Goal: Information Seeking & Learning: Find specific fact

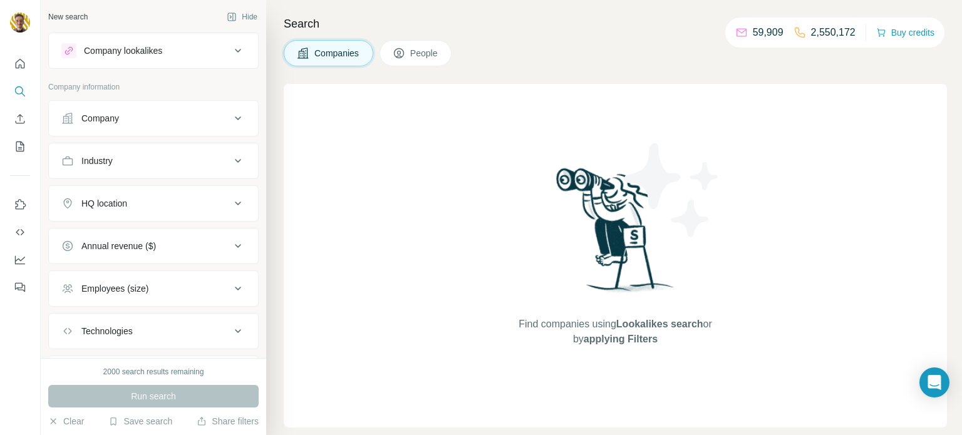
click at [156, 51] on div "Company lookalikes" at bounding box center [123, 50] width 78 height 13
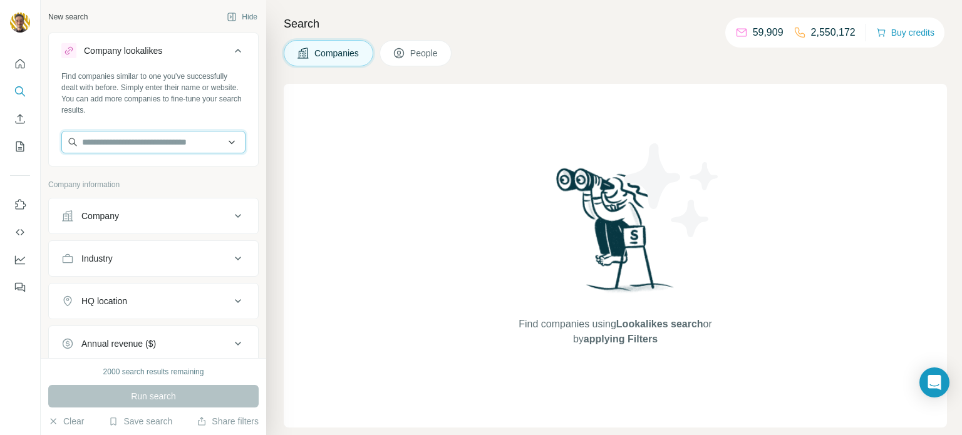
click at [123, 140] on input "text" at bounding box center [153, 142] width 184 height 23
paste input "**********"
type input "**********"
click at [183, 148] on input "text" at bounding box center [153, 142] width 184 height 23
paste input "**********"
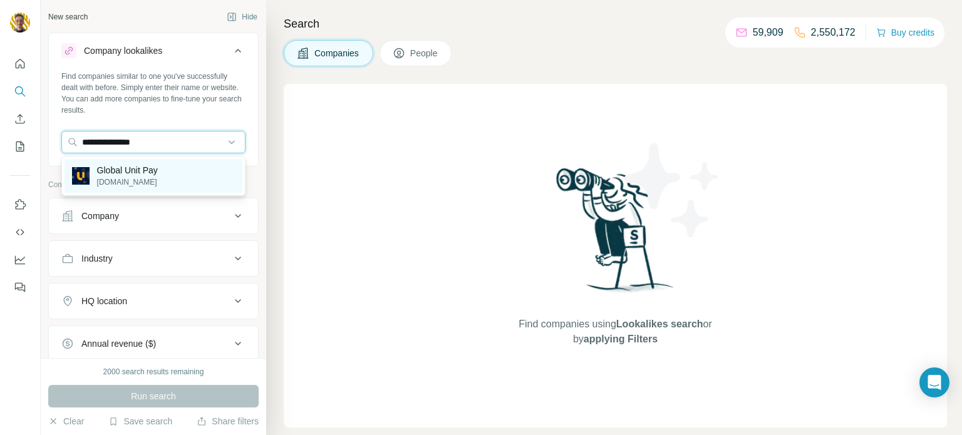
type input "**********"
click at [170, 170] on div "Global Unit Pay [DOMAIN_NAME]" at bounding box center [154, 176] width 178 height 34
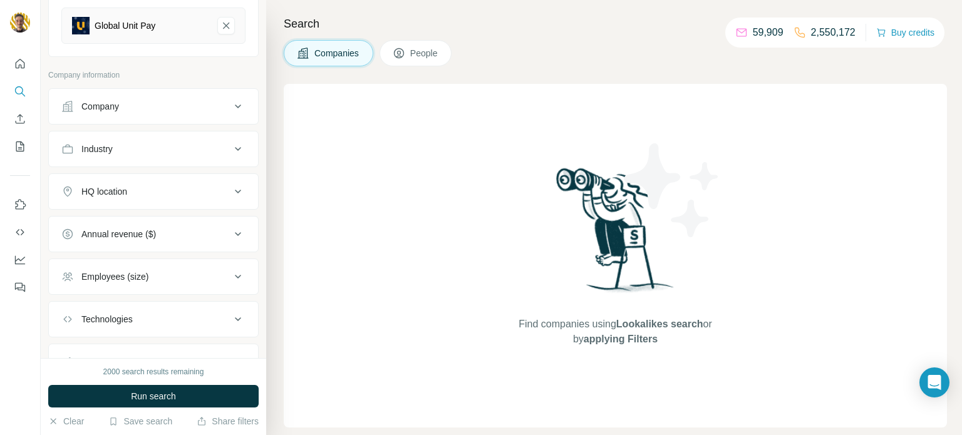
scroll to position [213, 0]
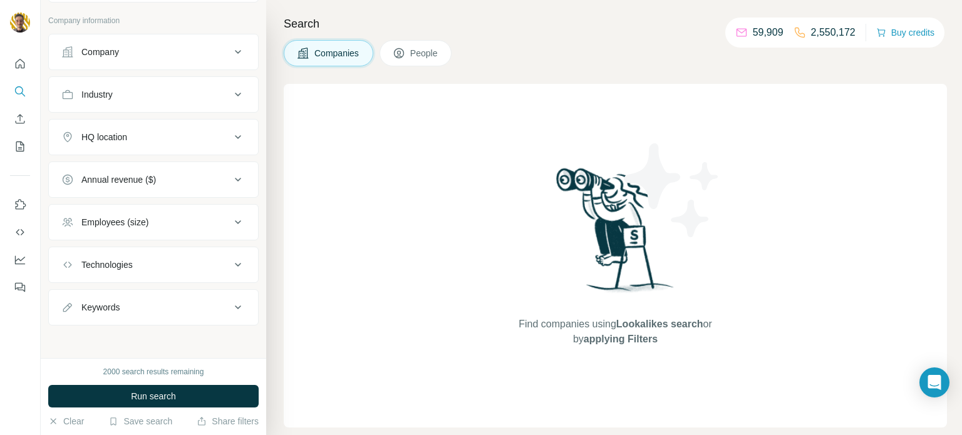
click at [213, 232] on button "Employees (size)" at bounding box center [153, 222] width 209 height 30
click at [72, 275] on icon at bounding box center [68, 273] width 15 height 15
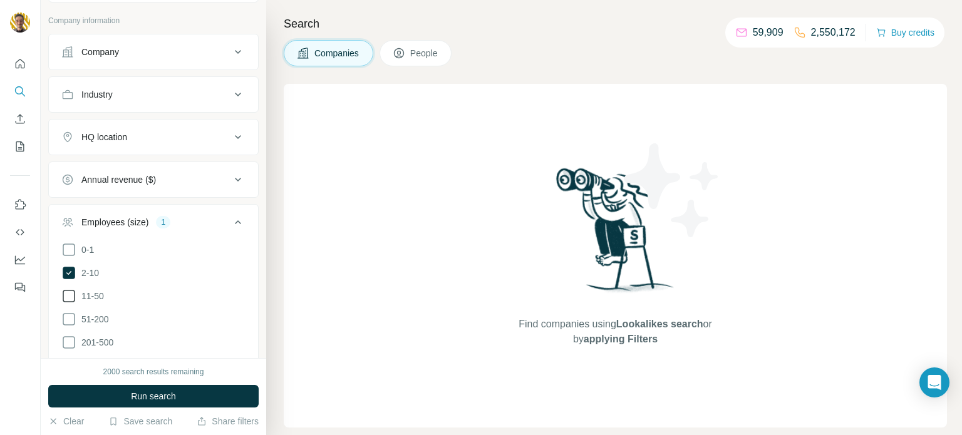
click at [75, 296] on icon at bounding box center [68, 296] width 15 height 15
click at [242, 217] on icon at bounding box center [238, 222] width 15 height 15
click at [233, 136] on icon at bounding box center [238, 137] width 15 height 15
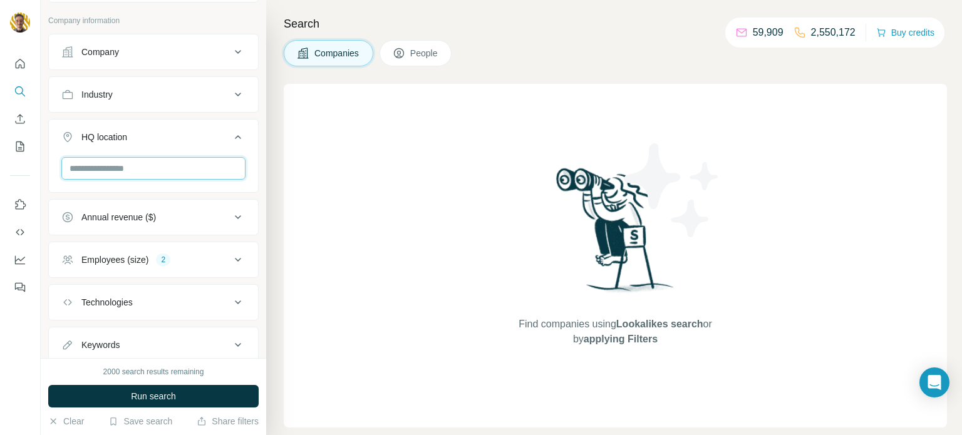
click at [194, 161] on input "text" at bounding box center [153, 168] width 184 height 23
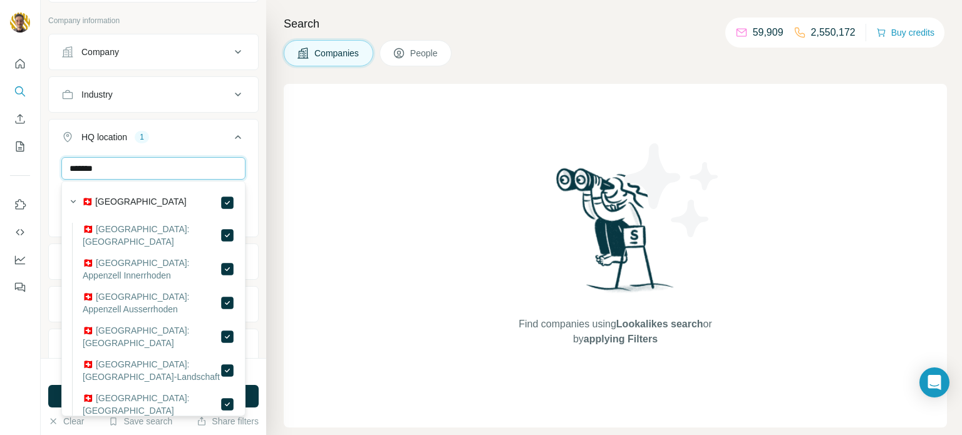
drag, startPoint x: 218, startPoint y: 164, endPoint x: 63, endPoint y: 152, distance: 155.2
click at [63, 152] on div "HQ location 1 ******* [GEOGRAPHIC_DATA] Clear all" at bounding box center [153, 178] width 210 height 118
drag, startPoint x: 224, startPoint y: 161, endPoint x: 28, endPoint y: 161, distance: 195.5
click at [28, 161] on div "New search Hide Company lookalikes 1 Find companies similar to one you've succe…" at bounding box center [481, 217] width 962 height 435
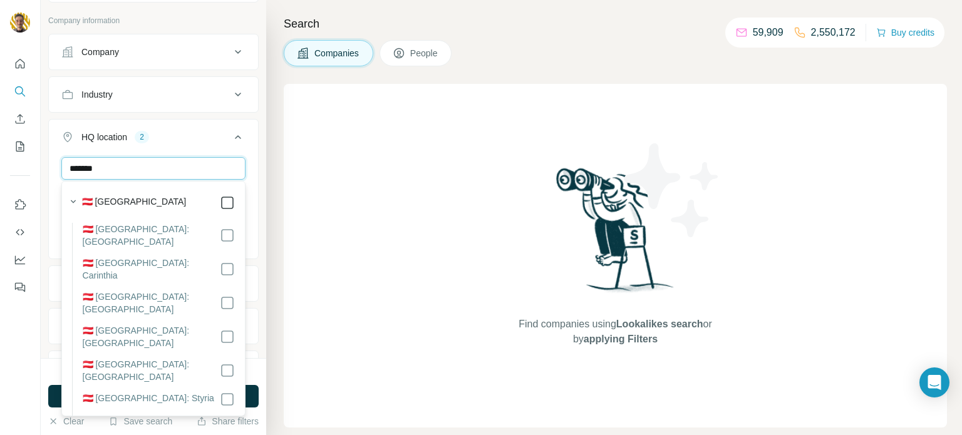
type input "*******"
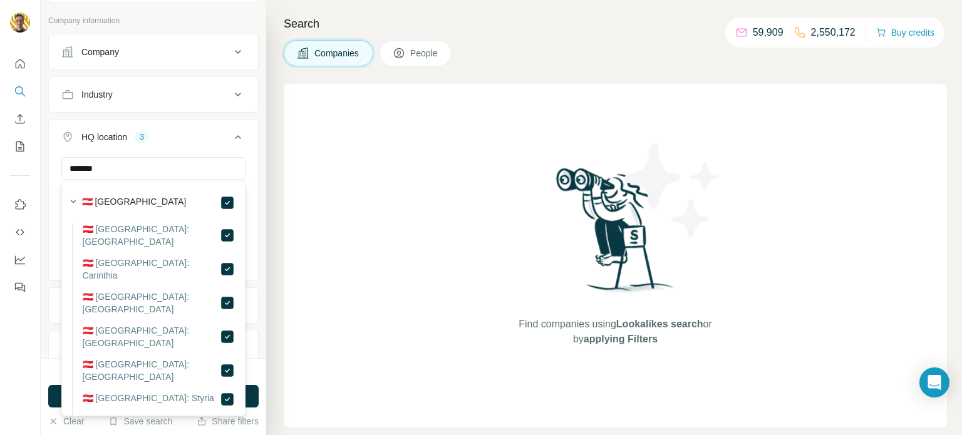
click at [257, 185] on div "******* [GEOGRAPHIC_DATA] [GEOGRAPHIC_DATA] [GEOGRAPHIC_DATA] Clear all" at bounding box center [153, 217] width 209 height 121
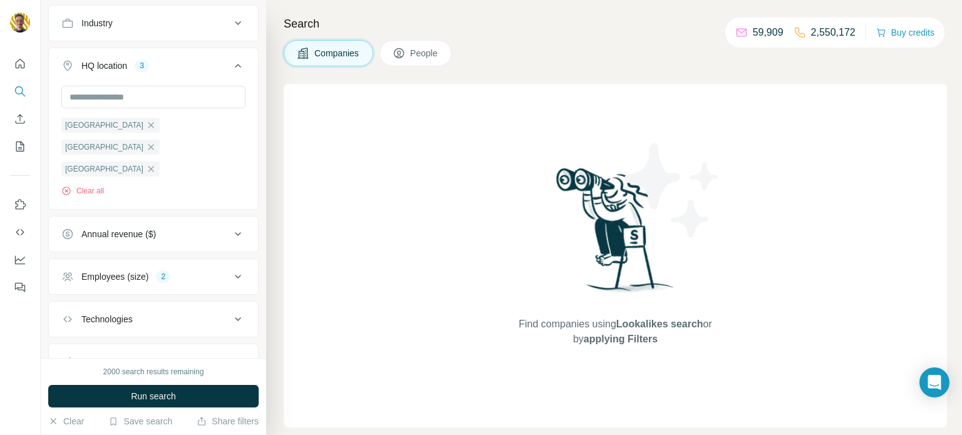
scroll to position [293, 0]
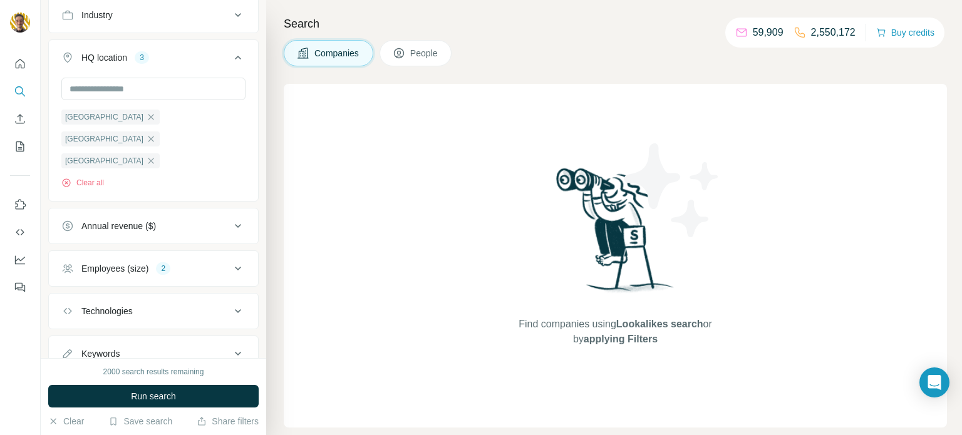
click at [226, 305] on div "Technologies" at bounding box center [145, 311] width 169 height 13
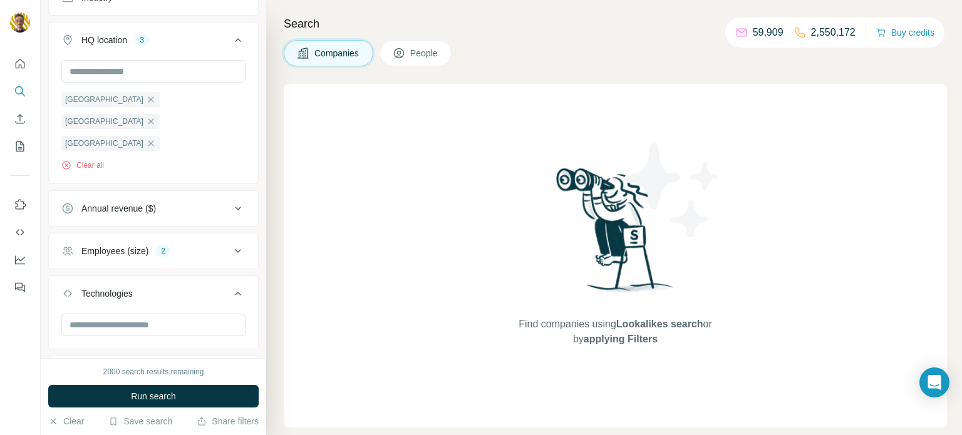
scroll to position [313, 0]
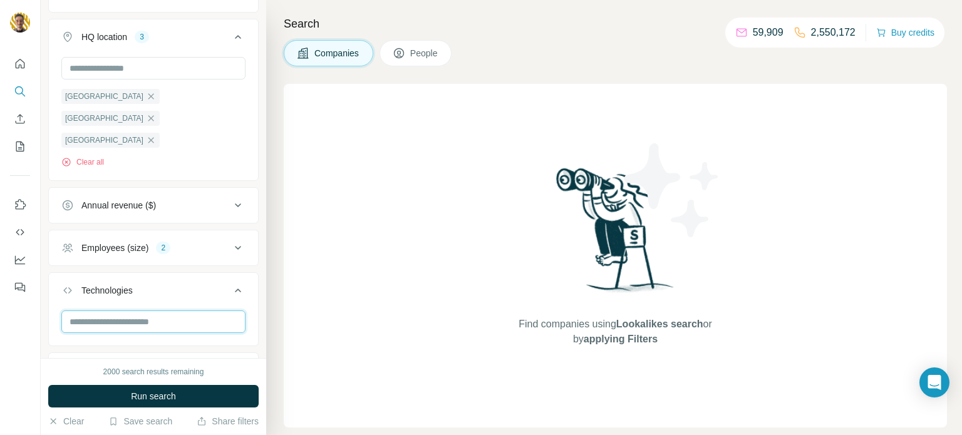
click at [219, 311] on input "text" at bounding box center [153, 322] width 184 height 23
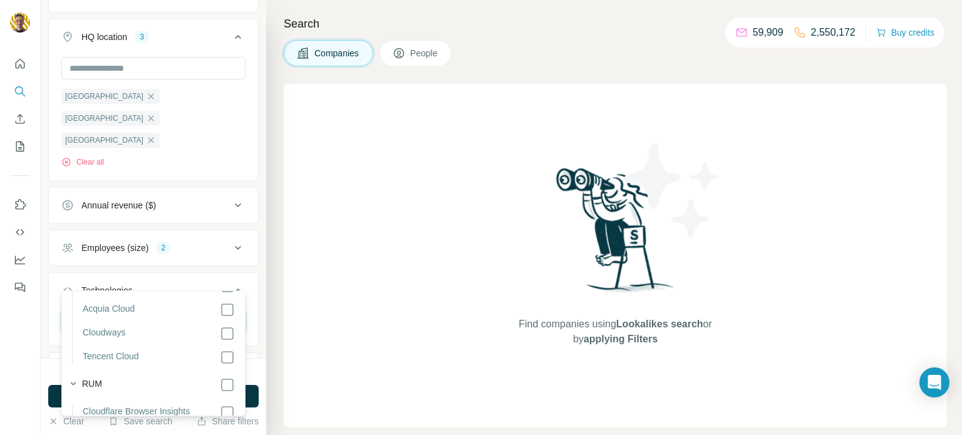
scroll to position [1869, 0]
drag, startPoint x: 96, startPoint y: 273, endPoint x: 41, endPoint y: 279, distance: 55.4
click at [43, 274] on div "New search Hide Company lookalikes 1 Find companies similar to one you've succe…" at bounding box center [154, 179] width 226 height 358
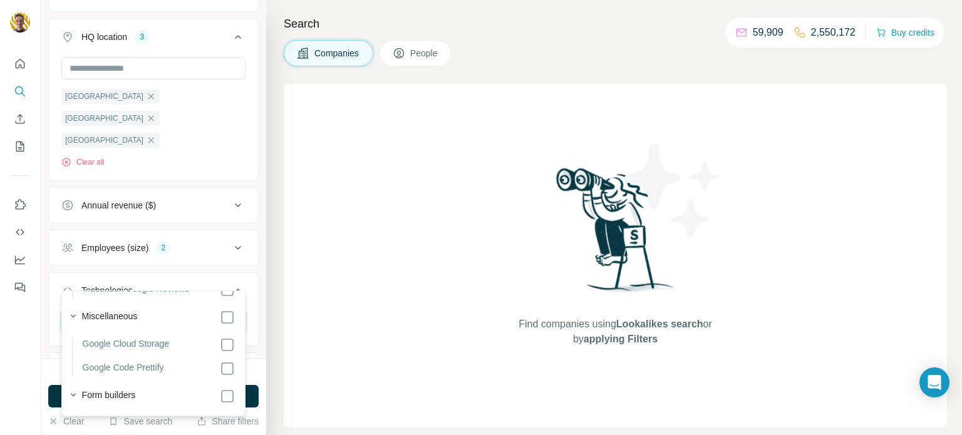
scroll to position [752, 0]
type input "******"
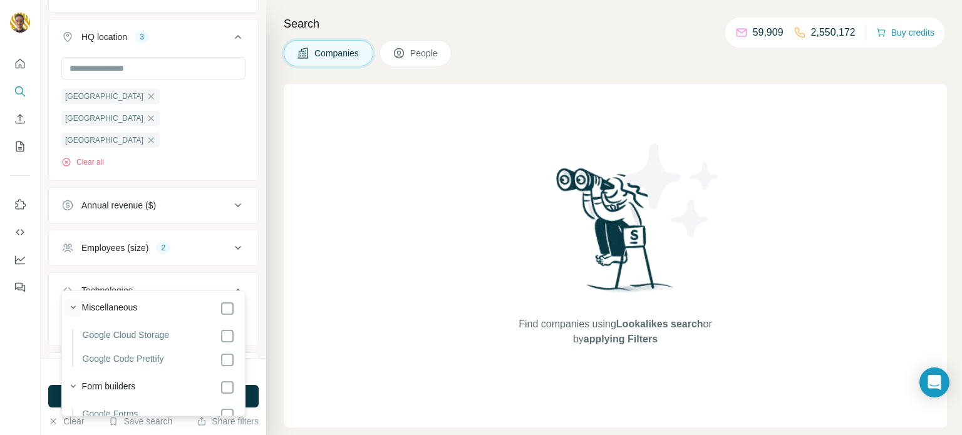
click at [67, 304] on icon "button" at bounding box center [73, 307] width 13 height 13
drag, startPoint x: 121, startPoint y: 281, endPoint x: 0, endPoint y: 259, distance: 122.9
click at [0, 259] on div "New search Hide Company lookalikes 1 Find companies similar to one you've succe…" at bounding box center [481, 217] width 962 height 435
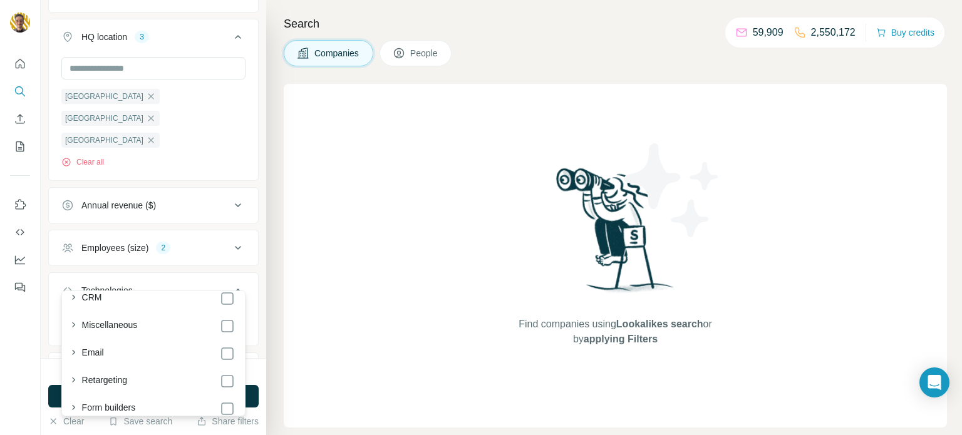
click at [224, 284] on div "Technologies" at bounding box center [145, 290] width 169 height 13
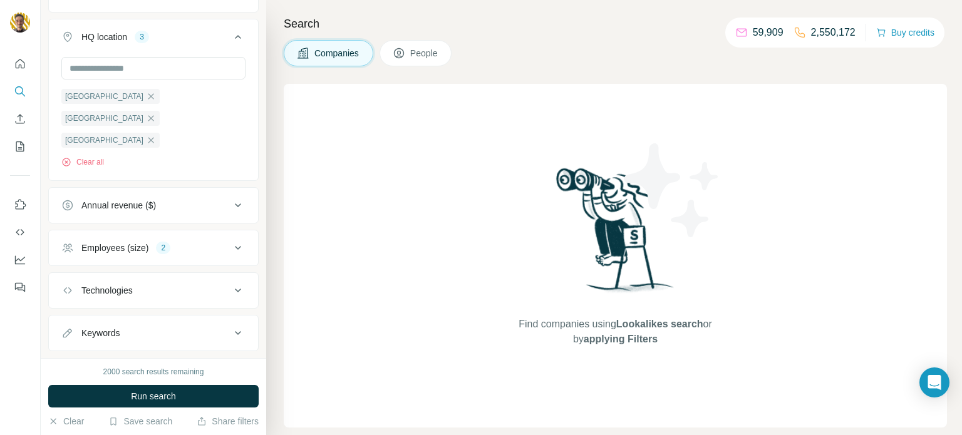
scroll to position [295, 0]
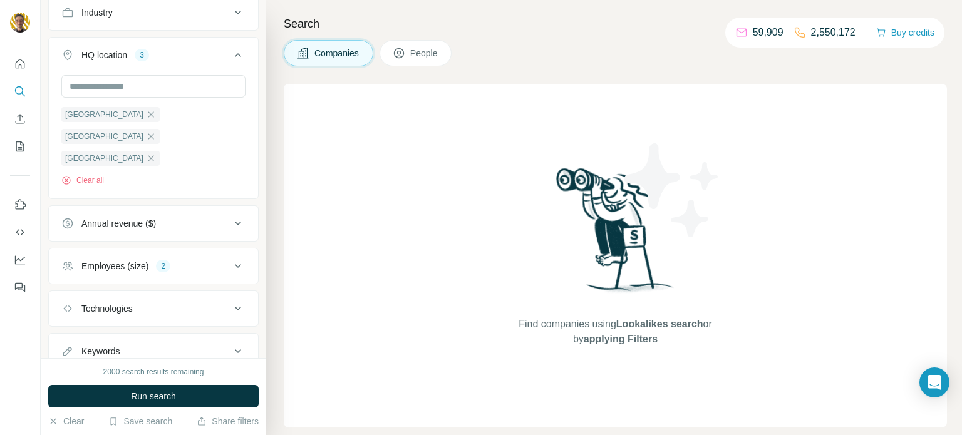
click at [244, 344] on icon at bounding box center [238, 351] width 15 height 15
click at [112, 372] on input "text" at bounding box center [140, 383] width 159 height 23
type input "**********"
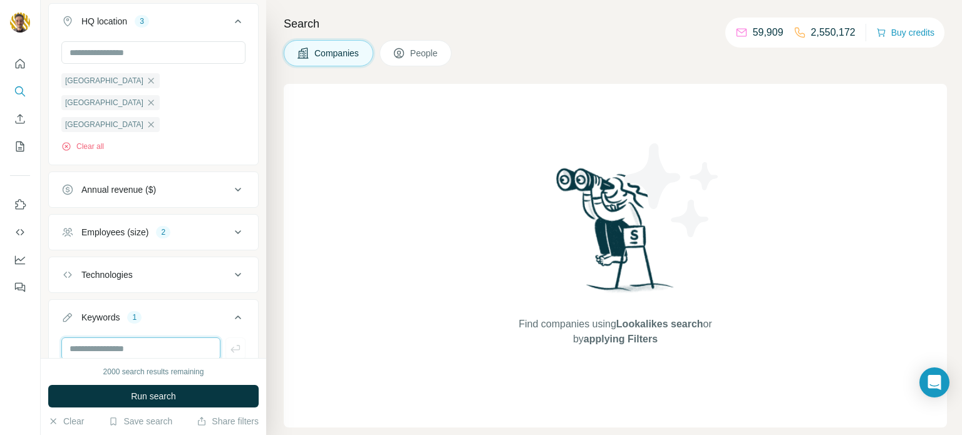
scroll to position [378, 0]
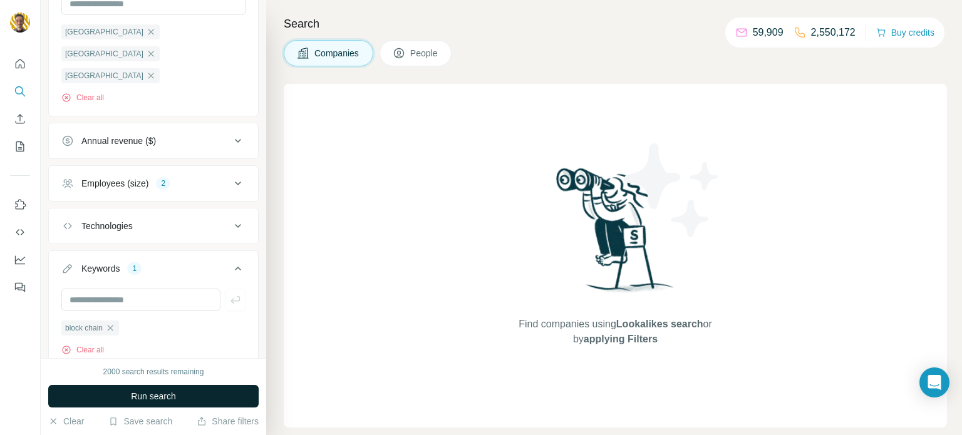
click at [181, 402] on button "Run search" at bounding box center [153, 396] width 210 height 23
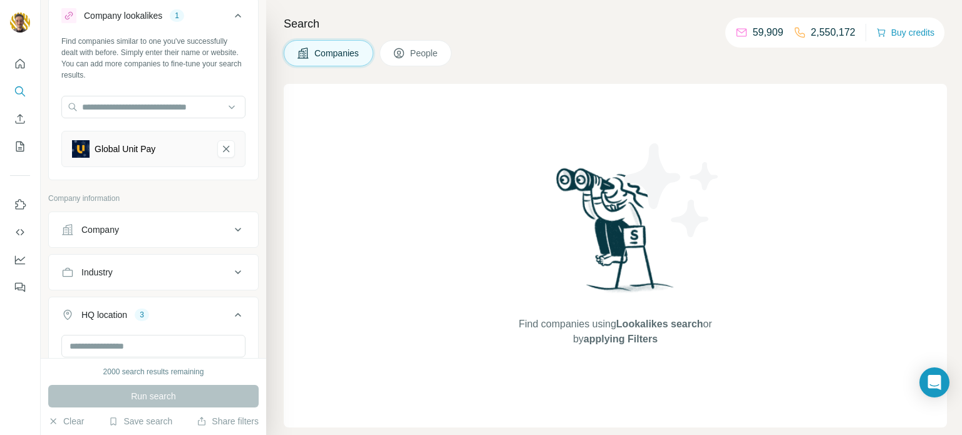
scroll to position [35, 0]
click at [163, 394] on div "Run search" at bounding box center [153, 396] width 210 height 23
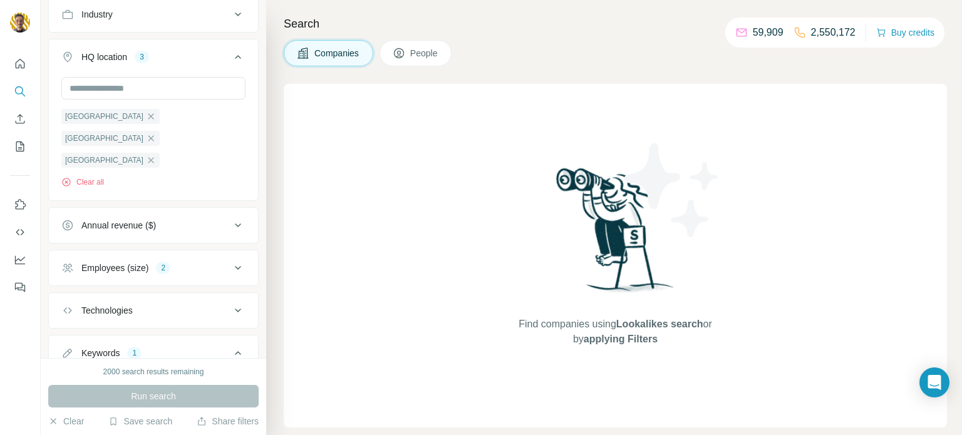
scroll to position [378, 0]
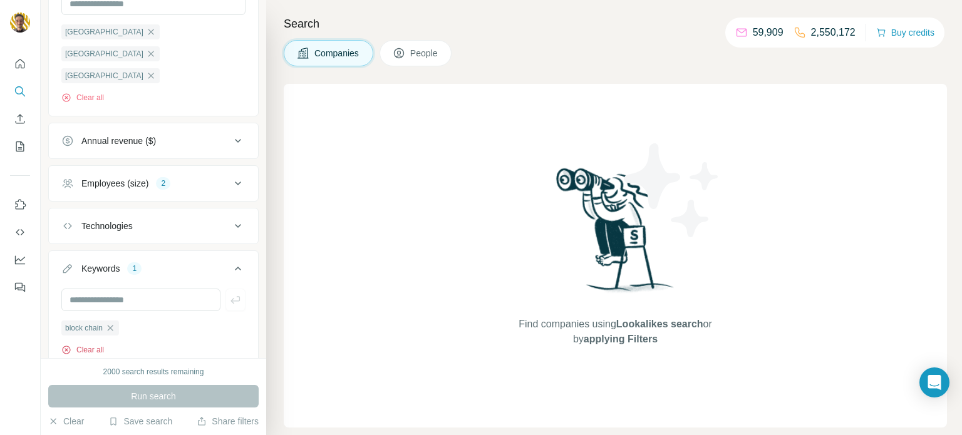
click at [70, 346] on icon "button" at bounding box center [66, 350] width 8 height 8
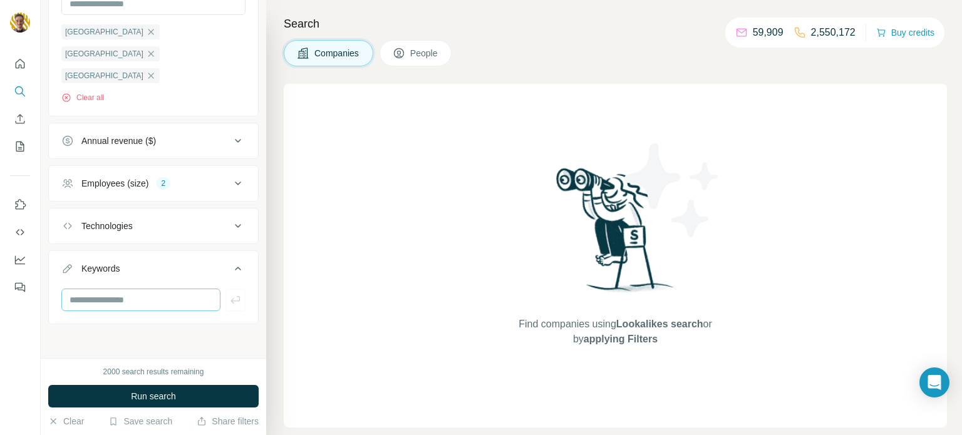
scroll to position [333, 0]
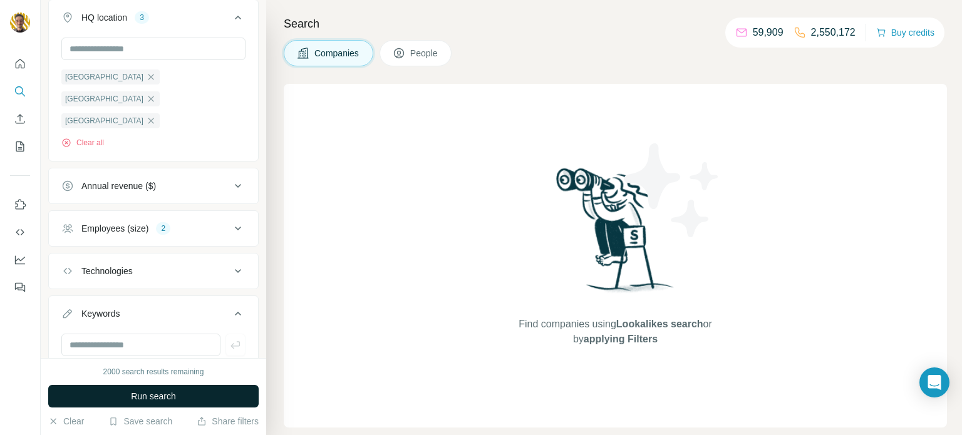
click at [153, 398] on span "Run search" at bounding box center [153, 396] width 45 height 13
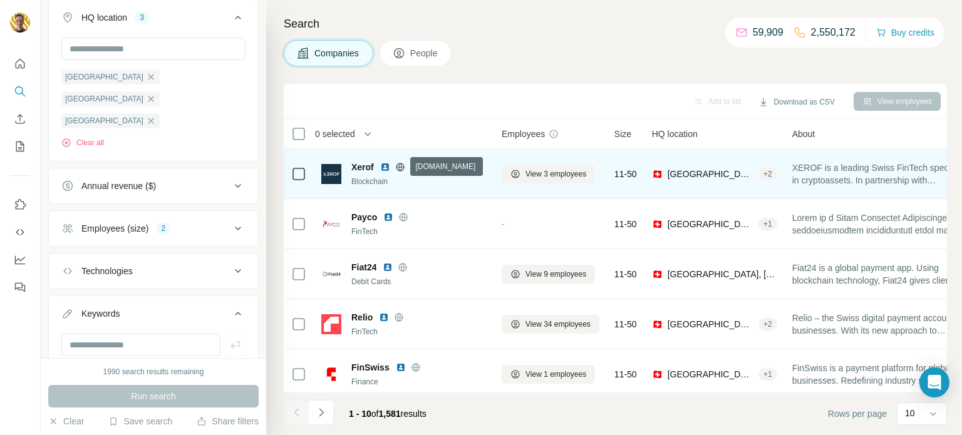
click at [396, 169] on icon at bounding box center [400, 167] width 10 height 10
click at [536, 172] on span "View 3 employees" at bounding box center [556, 174] width 61 height 11
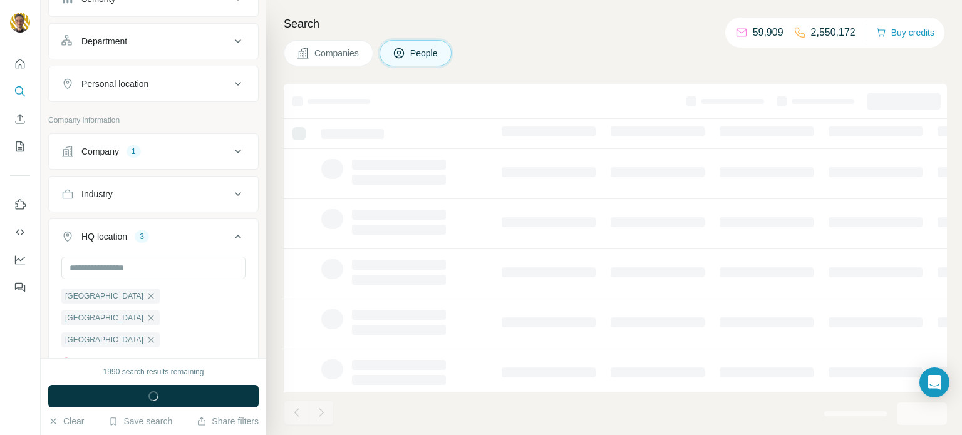
scroll to position [551, 0]
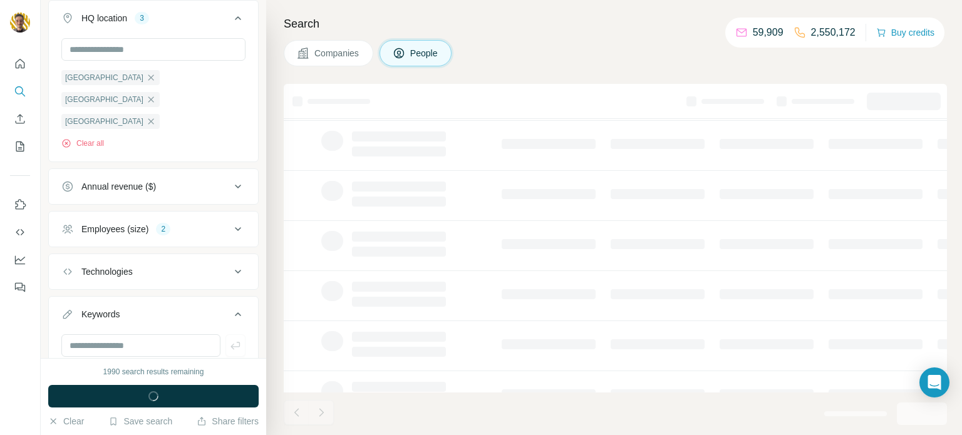
scroll to position [29, 0]
click at [311, 44] on div "Companies People" at bounding box center [615, 53] width 663 height 26
click at [314, 49] on span "Companies" at bounding box center [337, 53] width 46 height 13
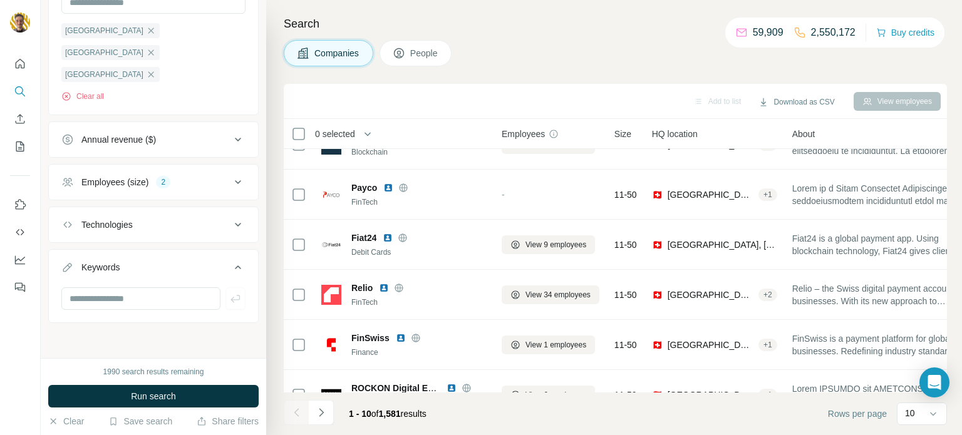
scroll to position [356, 0]
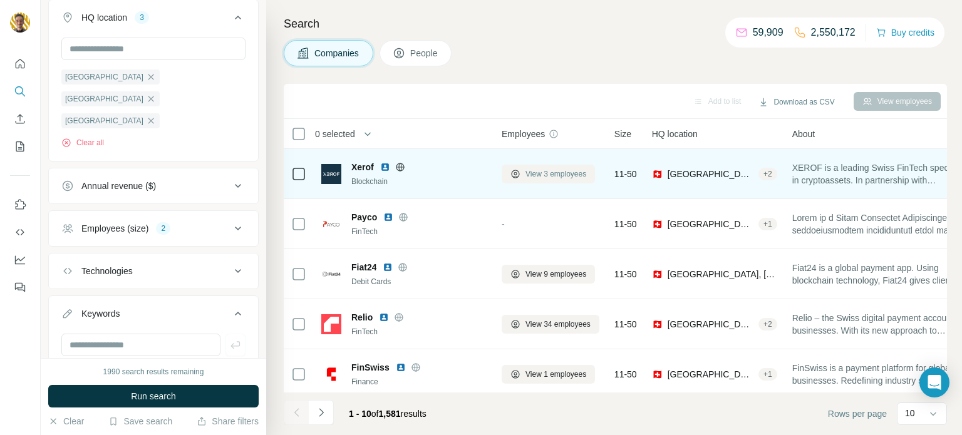
click at [569, 177] on span "View 3 employees" at bounding box center [556, 174] width 61 height 11
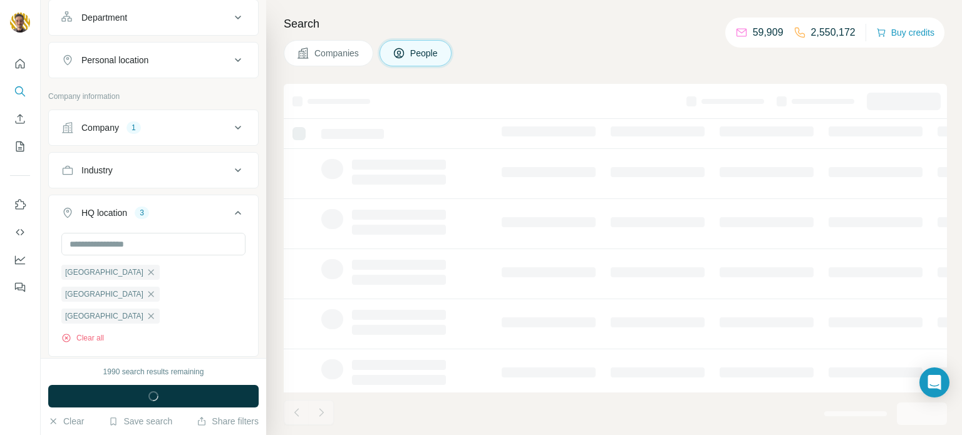
scroll to position [551, 0]
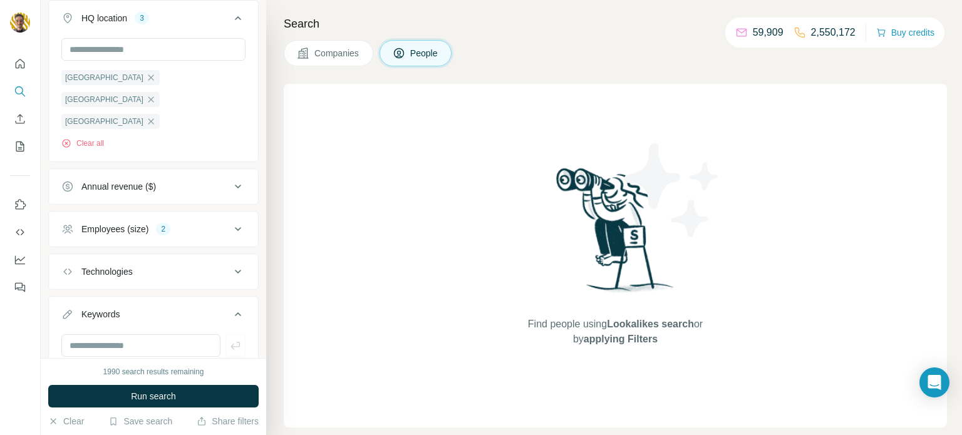
click at [309, 39] on div "Search Companies People Find people using Lookalikes search or by applying Filt…" at bounding box center [614, 217] width 696 height 435
click at [319, 47] on span "Companies" at bounding box center [337, 53] width 46 height 13
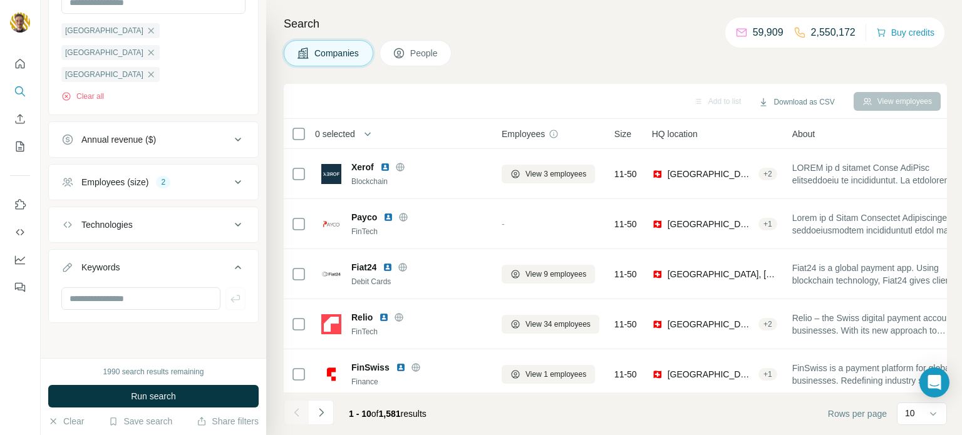
scroll to position [356, 0]
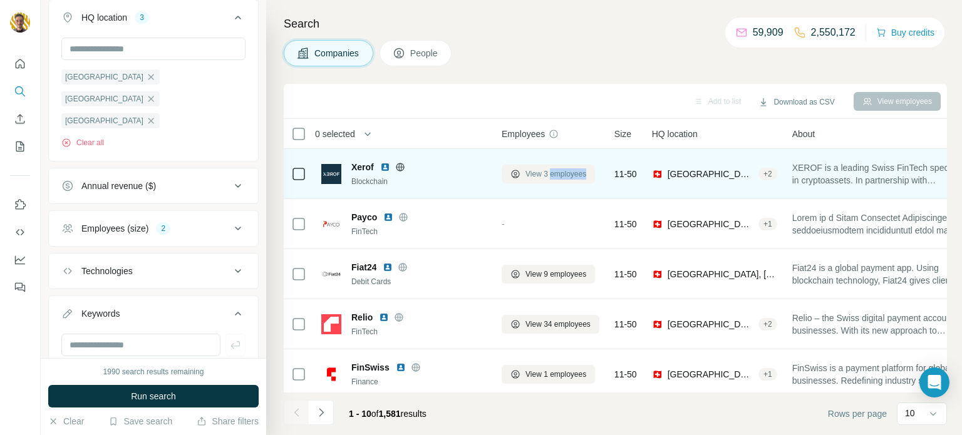
click at [548, 63] on div "Search Companies People Add to list Download as CSV View employees 0 selected C…" at bounding box center [614, 217] width 696 height 435
click at [512, 176] on icon at bounding box center [516, 174] width 10 height 10
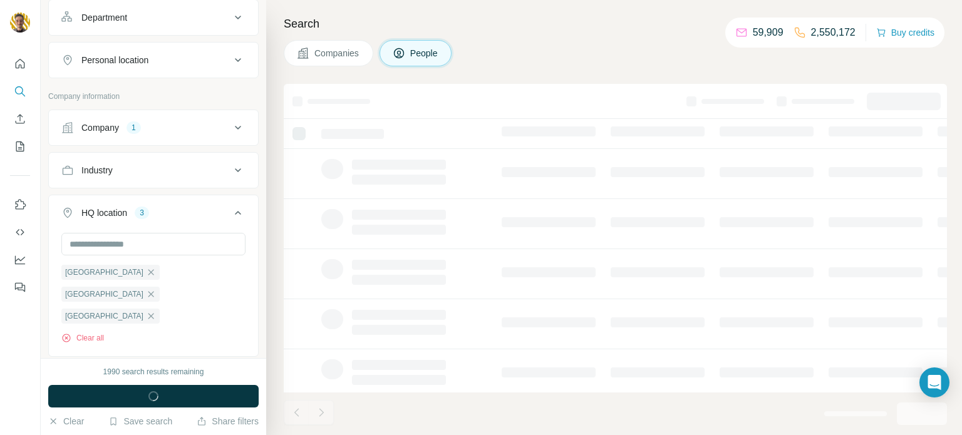
scroll to position [551, 0]
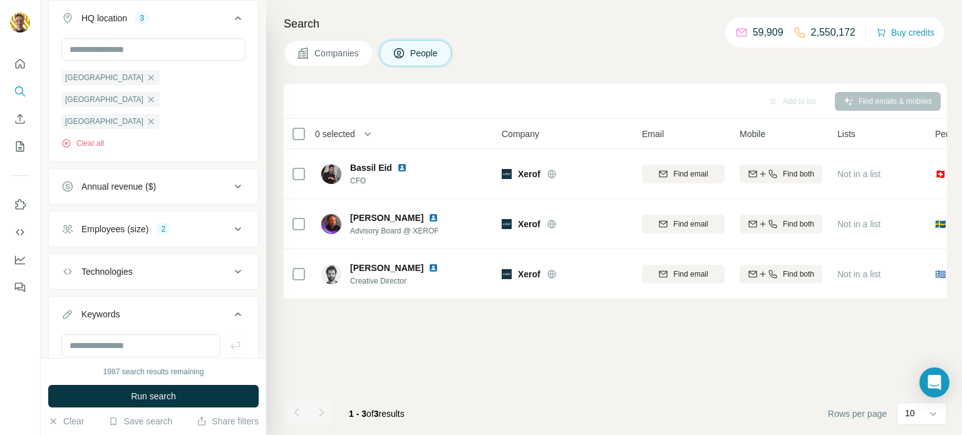
click at [357, 63] on button "Companies" at bounding box center [329, 53] width 90 height 26
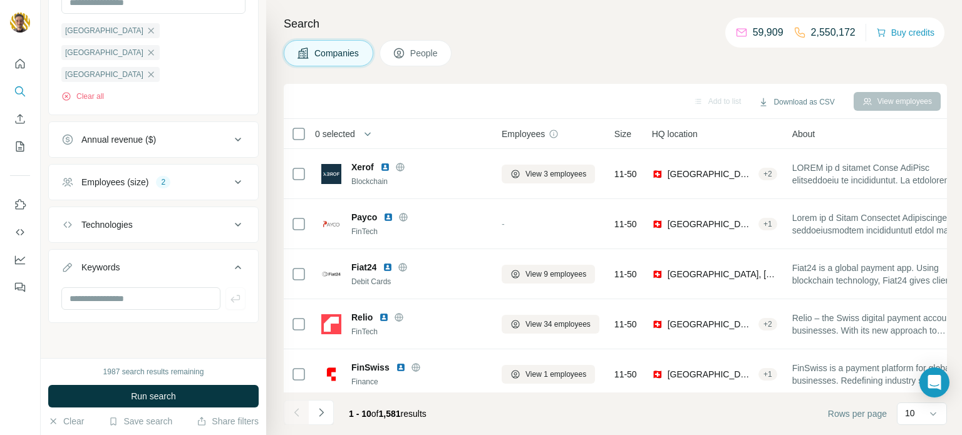
scroll to position [356, 0]
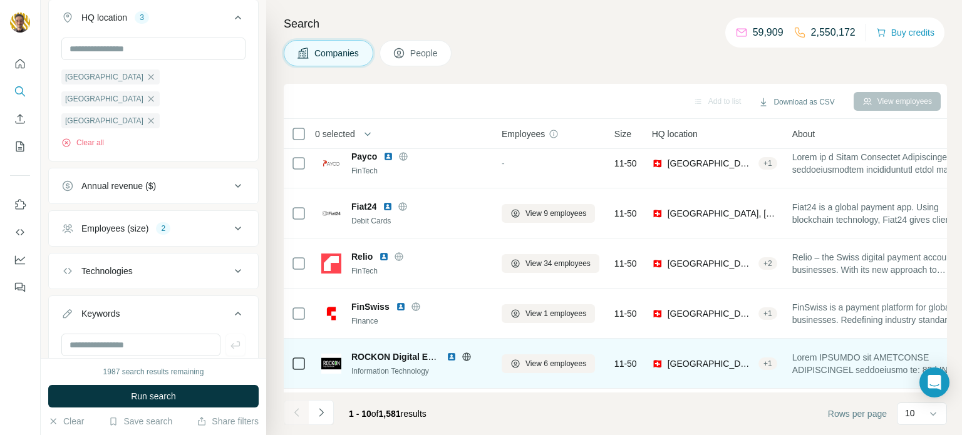
scroll to position [75, 0]
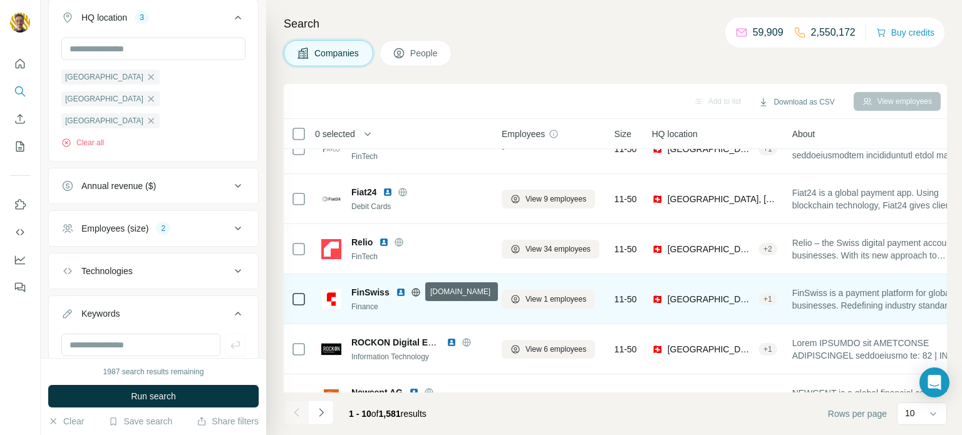
click at [416, 295] on icon at bounding box center [415, 292] width 3 height 8
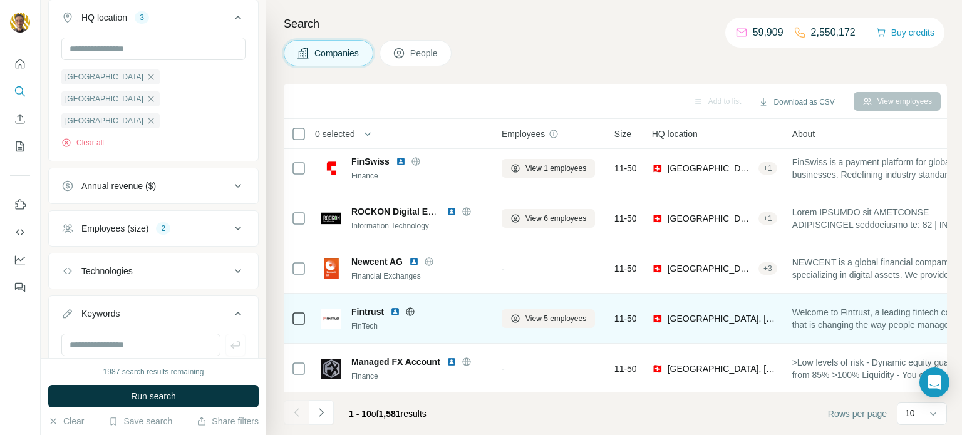
scroll to position [217, 0]
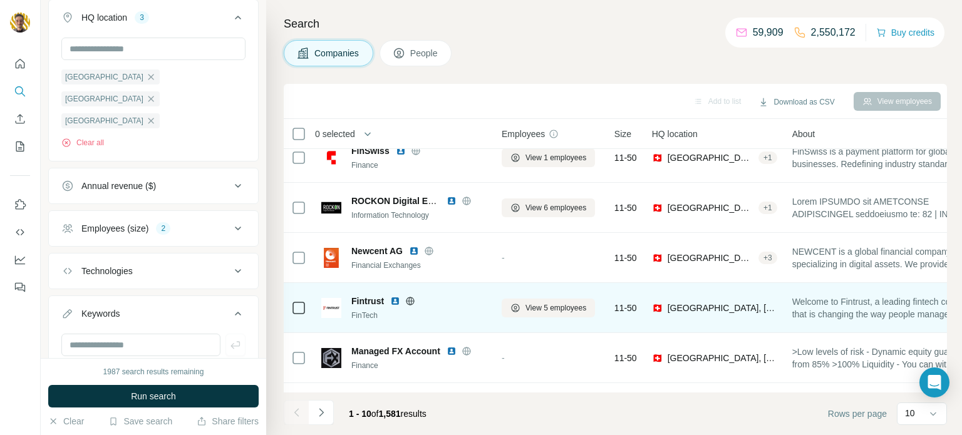
click at [414, 303] on icon at bounding box center [410, 301] width 10 height 10
click at [394, 301] on img at bounding box center [395, 301] width 10 height 10
click at [544, 312] on span "View 5 employees" at bounding box center [556, 308] width 61 height 11
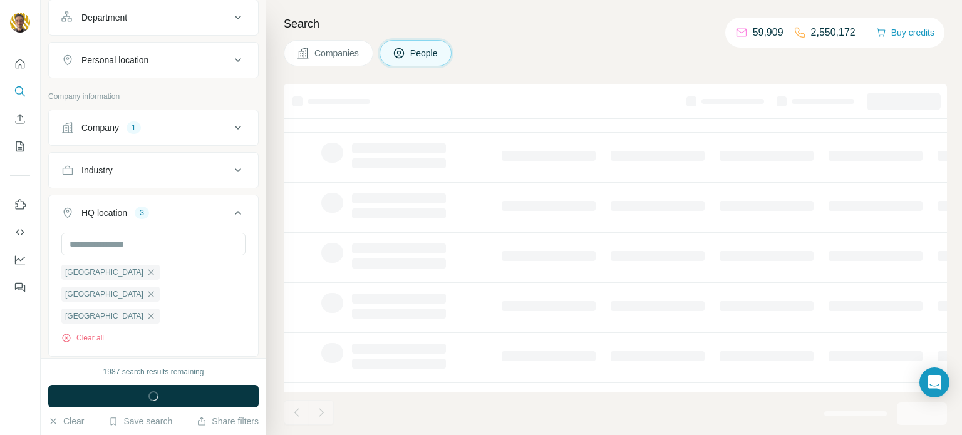
scroll to position [551, 0]
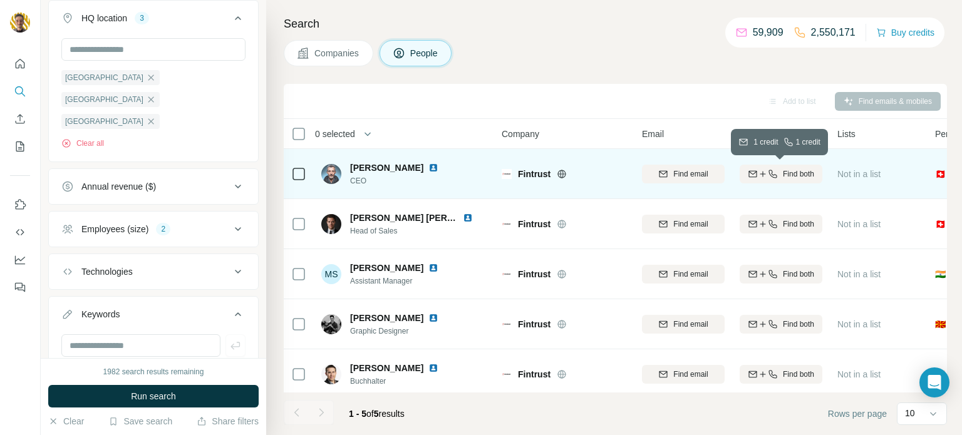
click at [795, 176] on span "Find both" at bounding box center [798, 174] width 31 height 11
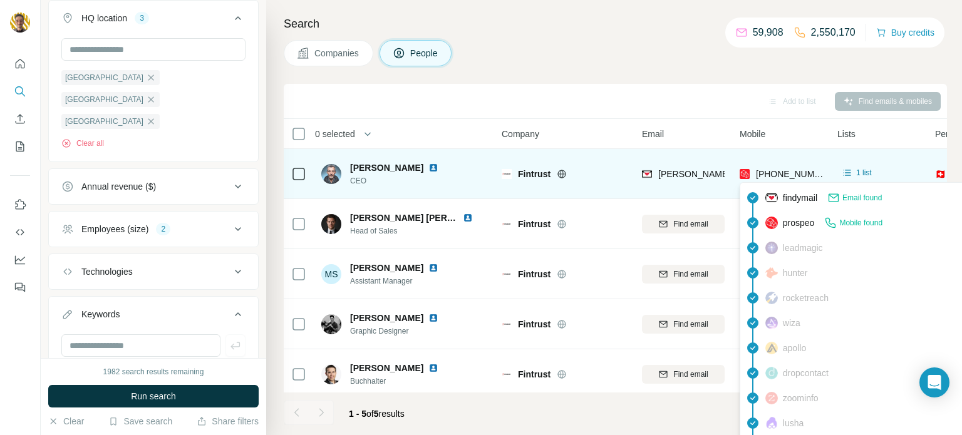
click at [790, 174] on span "[PHONE_NUMBER]" at bounding box center [795, 174] width 79 height 10
drag, startPoint x: 817, startPoint y: 173, endPoint x: 756, endPoint y: 175, distance: 61.4
click at [756, 175] on span "[PHONE_NUMBER]" at bounding box center [795, 174] width 79 height 10
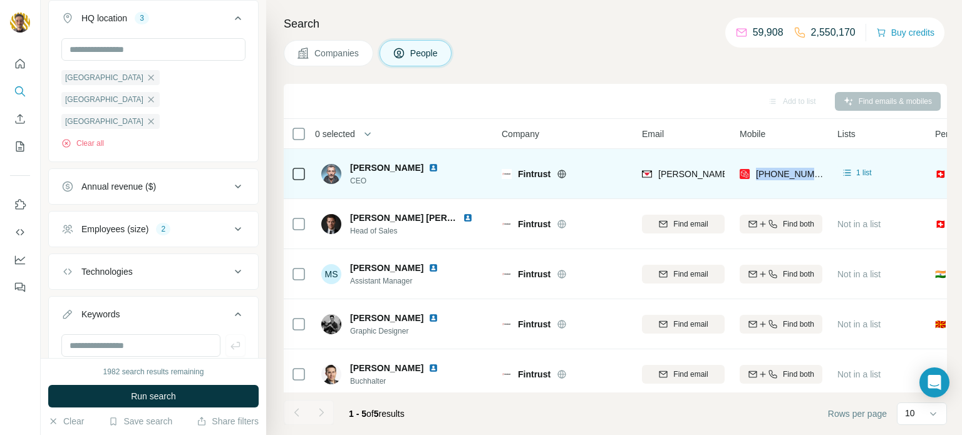
copy span "[PHONE_NUMBER]"
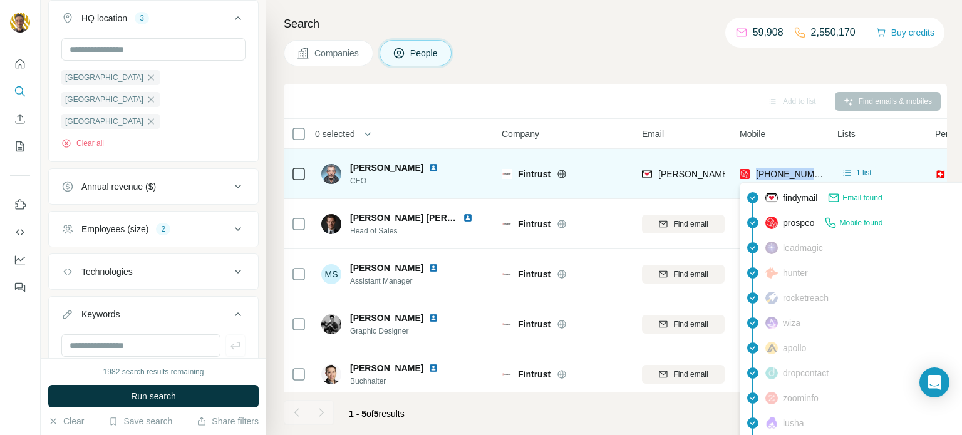
click at [799, 168] on span "[PHONE_NUMBER]" at bounding box center [790, 174] width 69 height 13
click at [790, 175] on span "[PHONE_NUMBER]" at bounding box center [795, 174] width 79 height 10
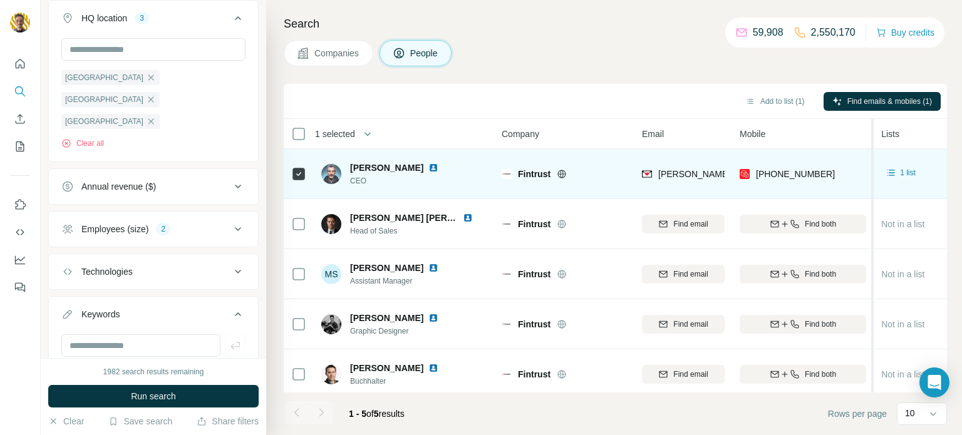
drag, startPoint x: 825, startPoint y: 172, endPoint x: 874, endPoint y: 172, distance: 48.9
click at [874, 172] on table "1 selected People Company Email Mobile Lists Personal location Seniority Depart…" at bounding box center [844, 259] width 1121 height 281
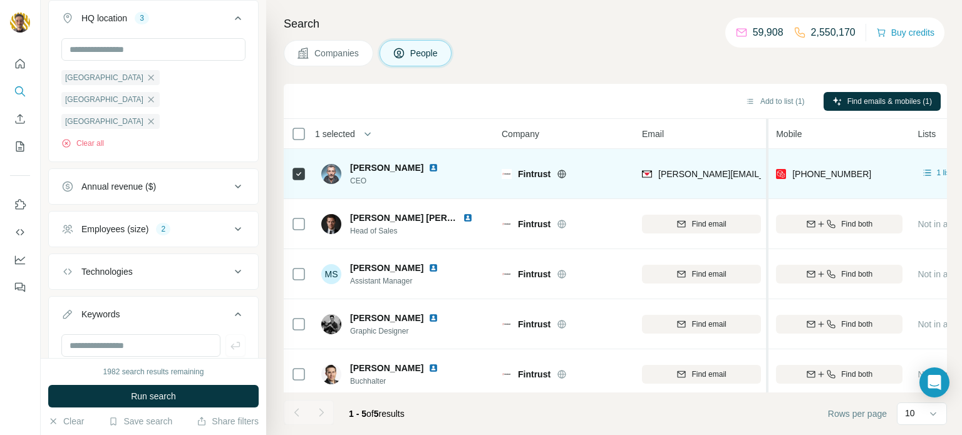
drag, startPoint x: 730, startPoint y: 161, endPoint x: 769, endPoint y: 157, distance: 39.1
click at [769, 157] on table "1 selected People Company Email Mobile Lists Personal location Seniority Depart…" at bounding box center [863, 259] width 1158 height 281
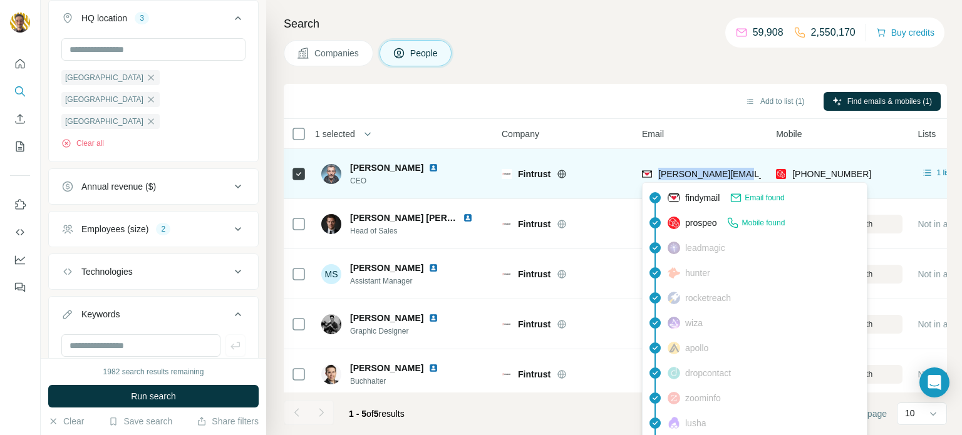
drag, startPoint x: 738, startPoint y: 172, endPoint x: 658, endPoint y: 168, distance: 79.7
click at [658, 168] on div "[PERSON_NAME][EMAIL_ADDRESS][DOMAIN_NAME]" at bounding box center [701, 174] width 119 height 34
copy span "[PERSON_NAME][EMAIL_ADDRESS][DOMAIN_NAME]"
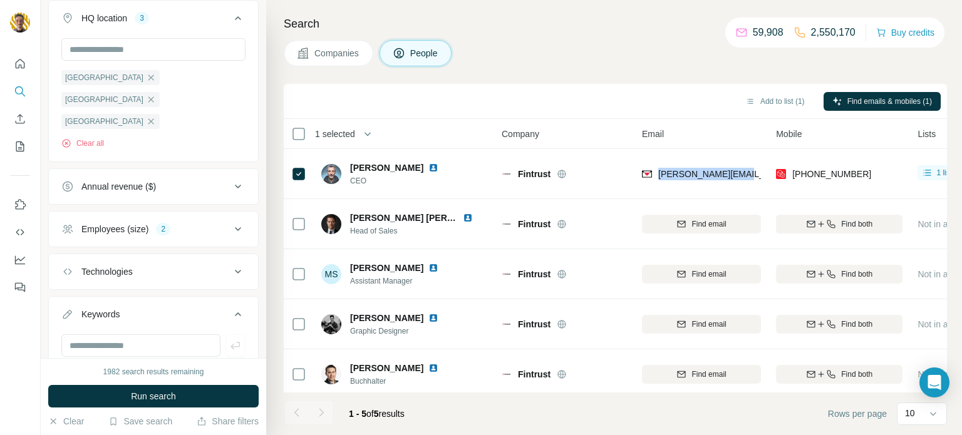
copy span "[PERSON_NAME][EMAIL_ADDRESS][DOMAIN_NAME]"
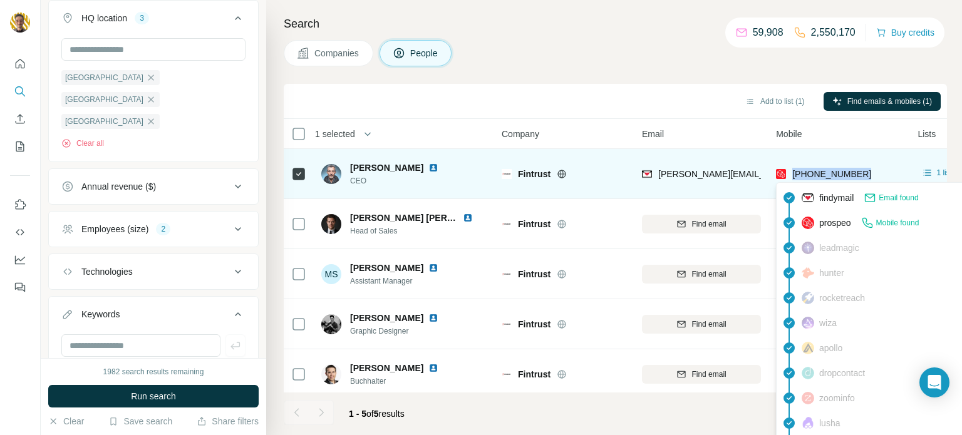
drag, startPoint x: 864, startPoint y: 156, endPoint x: 792, endPoint y: 179, distance: 75.7
click at [792, 179] on div "[PHONE_NUMBER]" at bounding box center [839, 174] width 127 height 34
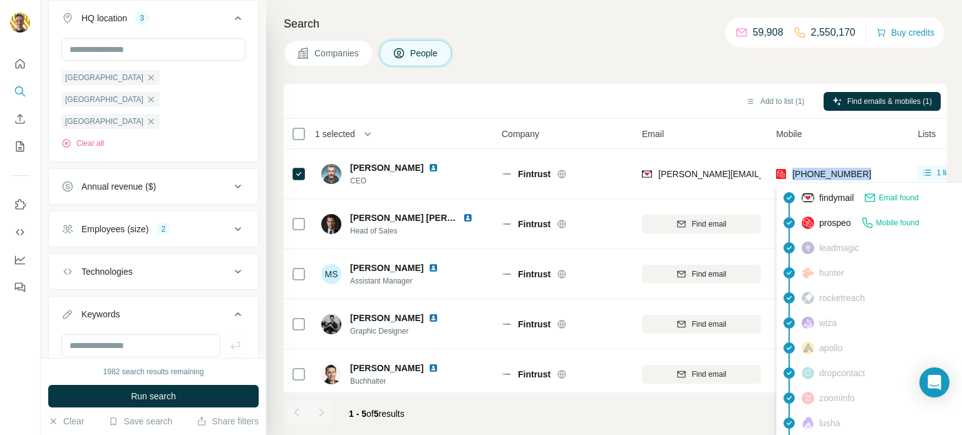
copy span "[PHONE_NUMBER]"
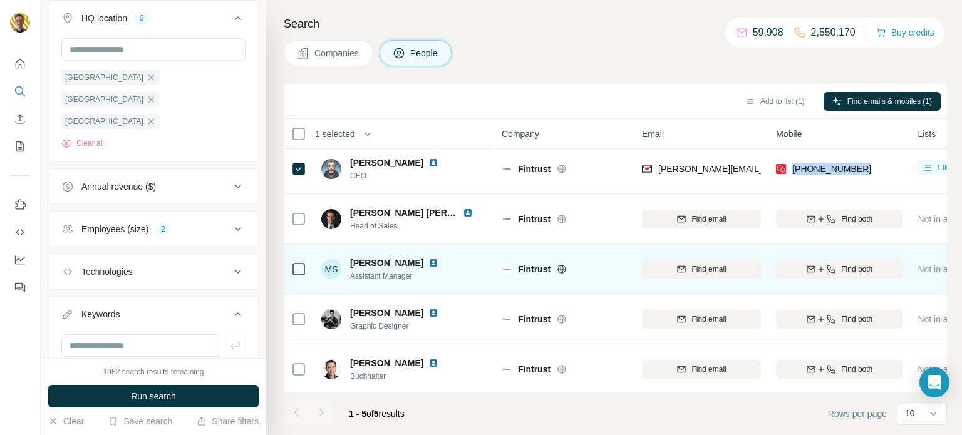
scroll to position [6, 0]
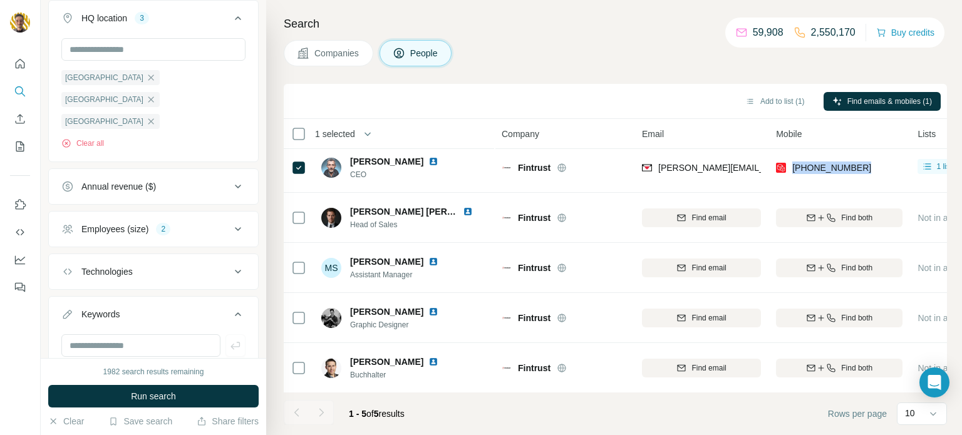
click at [350, 54] on span "Companies" at bounding box center [337, 53] width 46 height 13
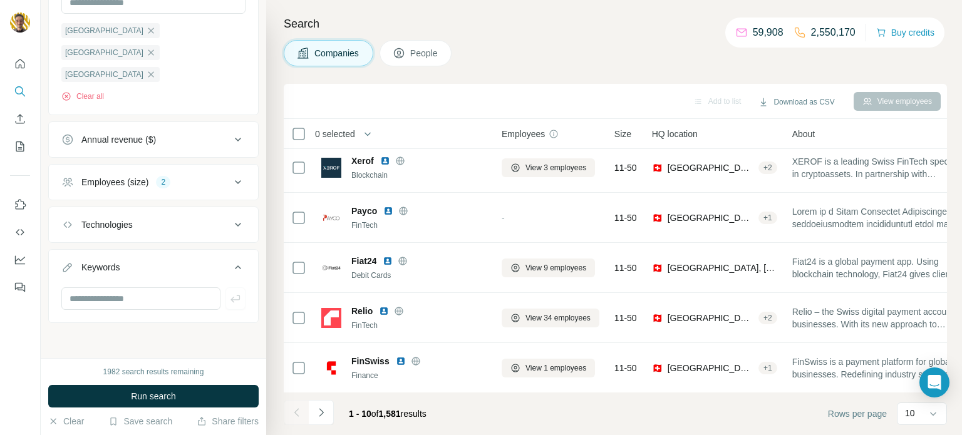
scroll to position [356, 0]
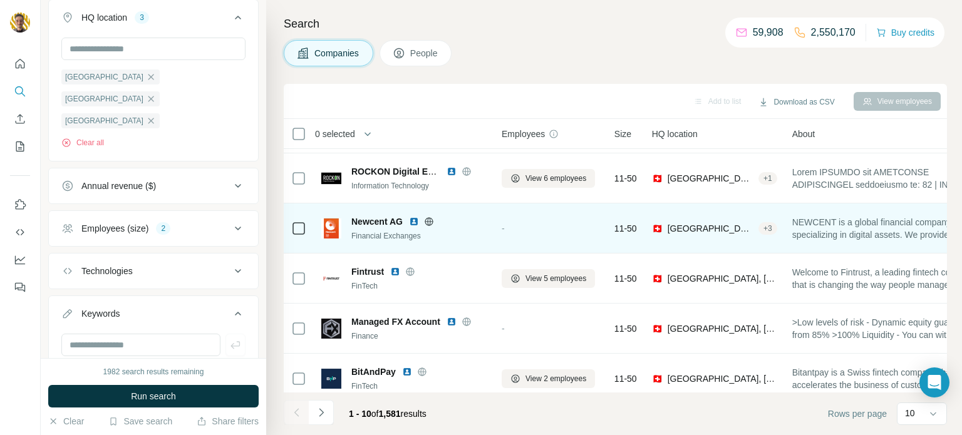
scroll to position [257, 0]
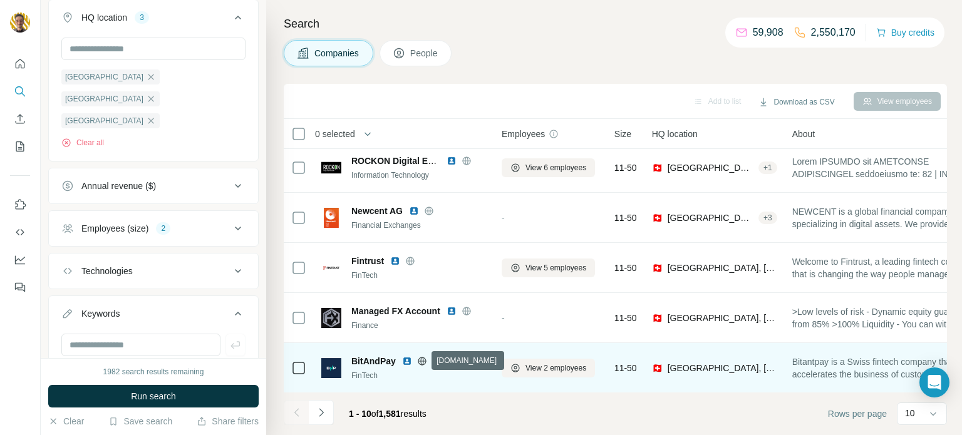
click at [419, 363] on icon at bounding box center [422, 361] width 10 height 10
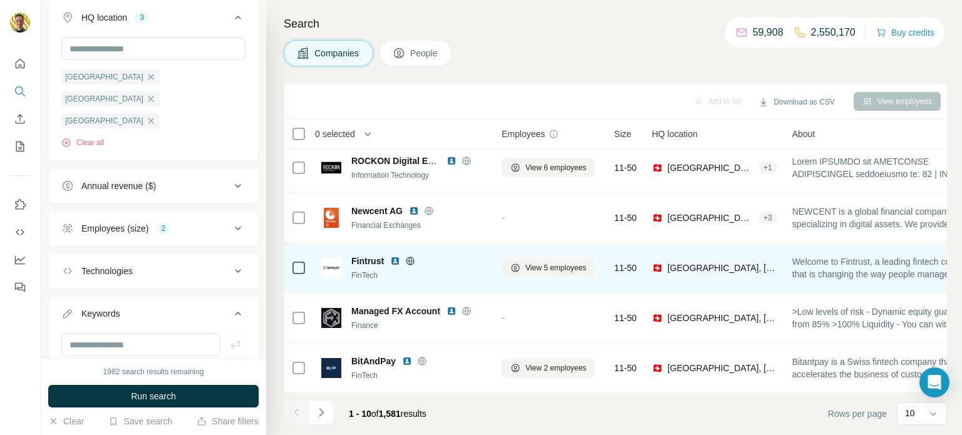
click at [395, 262] on img at bounding box center [395, 261] width 10 height 10
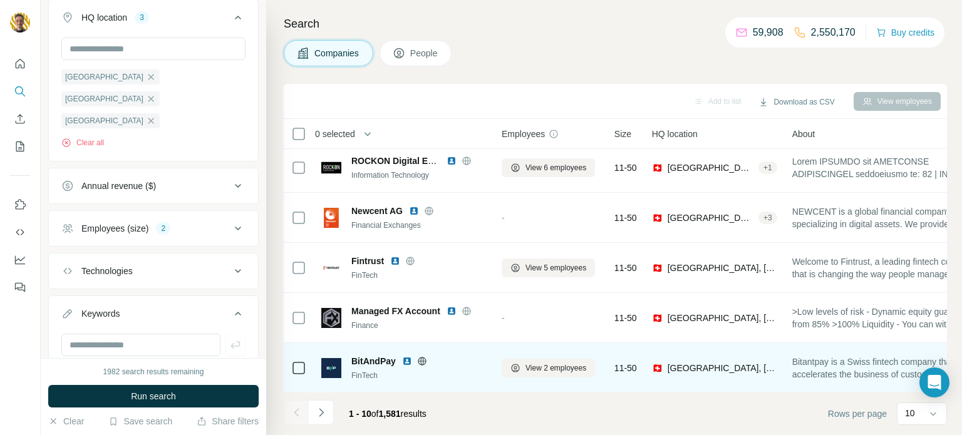
click at [407, 360] on img at bounding box center [407, 361] width 10 height 10
click at [538, 370] on span "View 2 employees" at bounding box center [556, 368] width 61 height 11
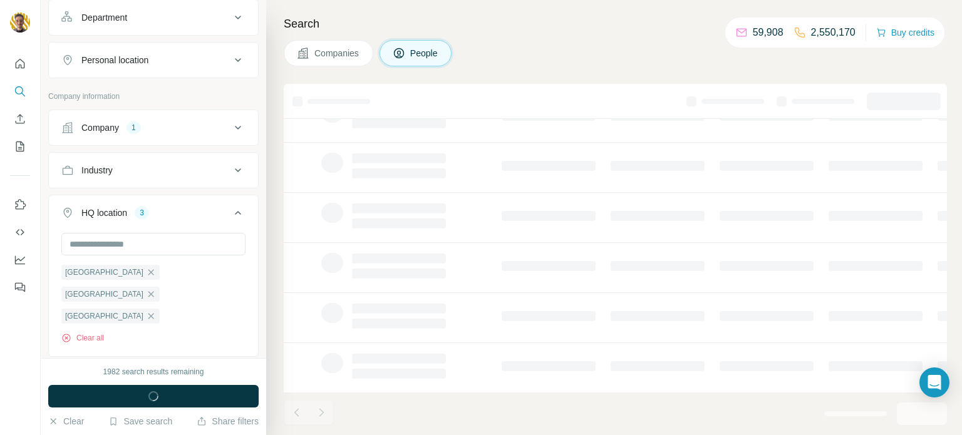
scroll to position [551, 0]
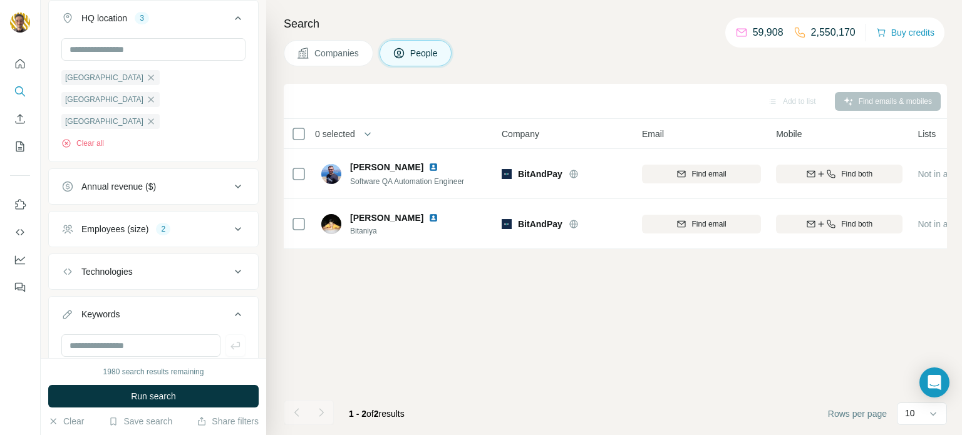
click at [346, 63] on button "Companies" at bounding box center [329, 53] width 90 height 26
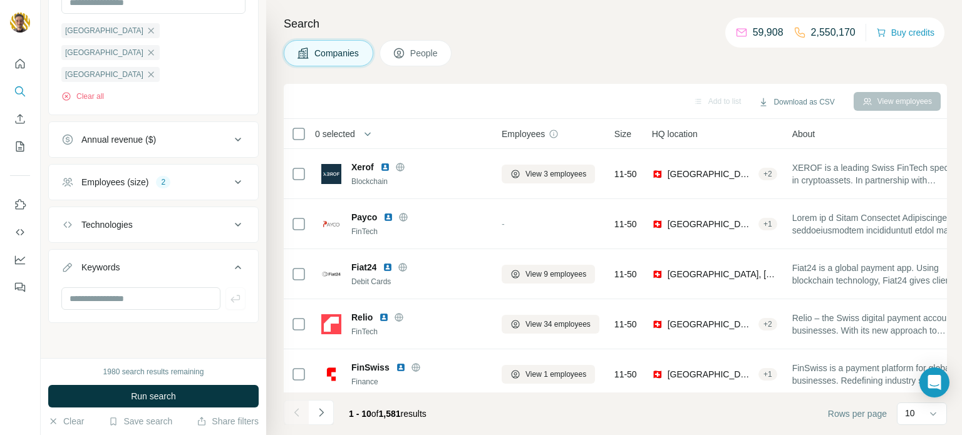
scroll to position [356, 0]
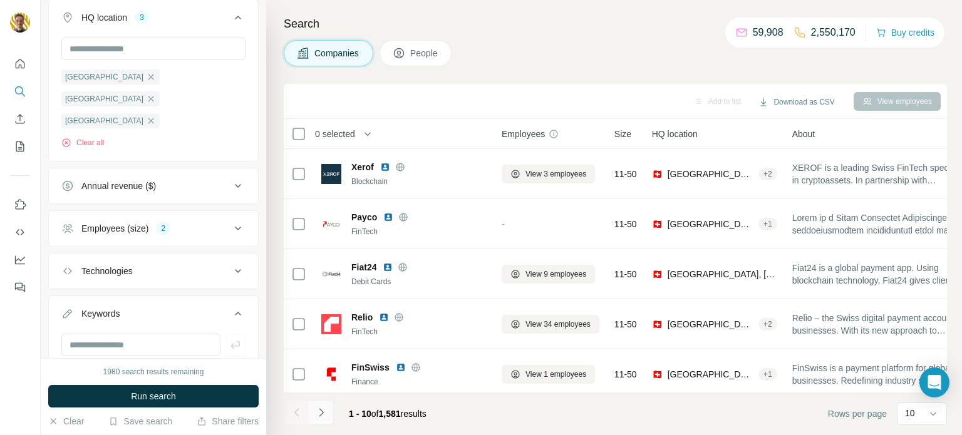
click at [323, 418] on icon "Navigate to next page" at bounding box center [321, 413] width 13 height 13
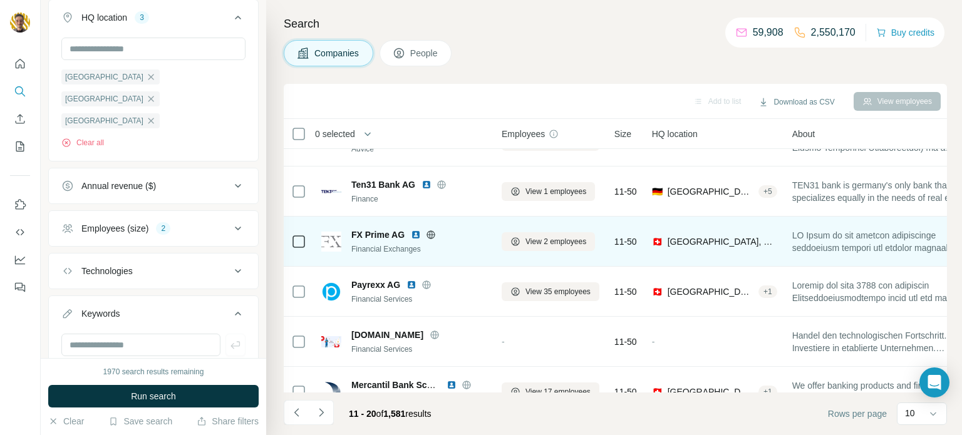
scroll to position [48, 0]
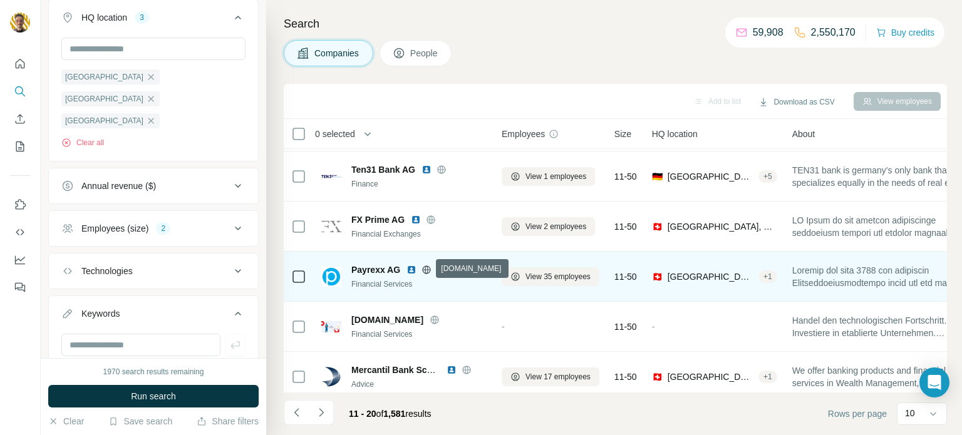
click at [425, 269] on icon at bounding box center [427, 269] width 8 height 1
click at [410, 268] on img at bounding box center [412, 270] width 10 height 10
click at [541, 279] on span "View 35 employees" at bounding box center [558, 276] width 65 height 11
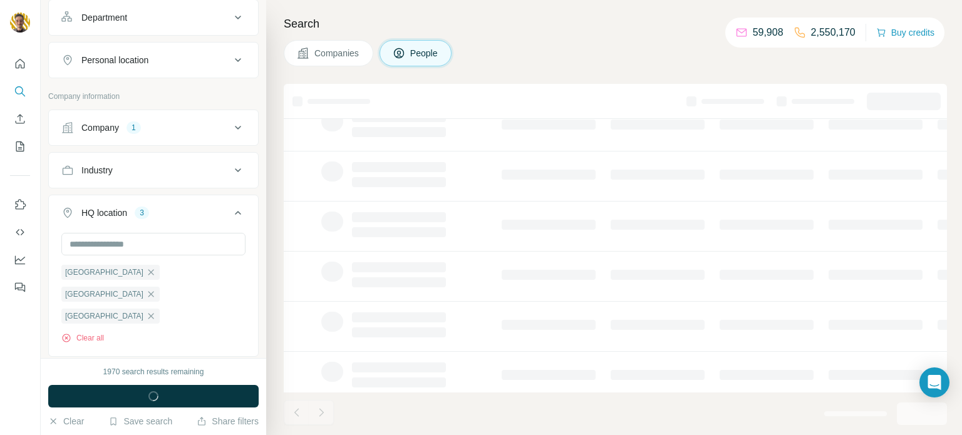
scroll to position [551, 0]
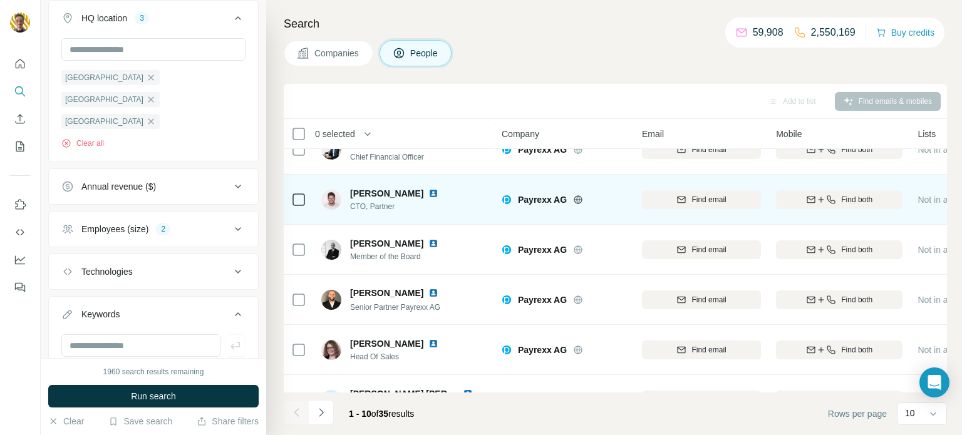
scroll to position [127, 0]
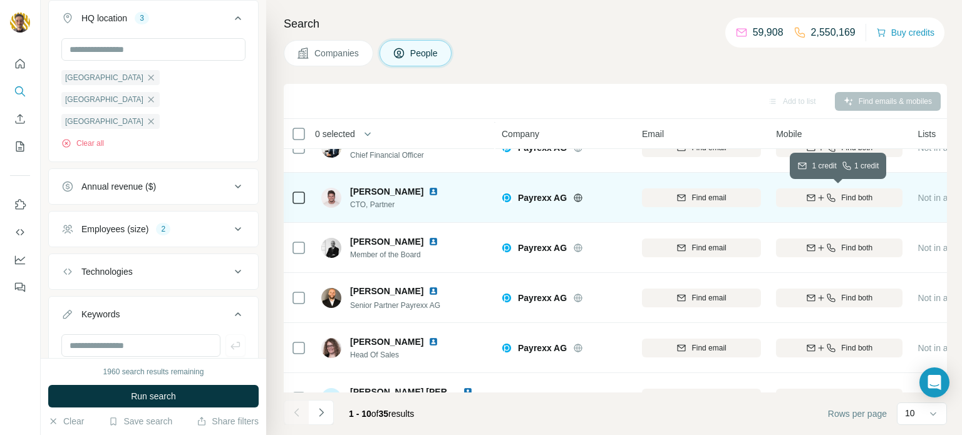
click at [841, 200] on span "Find both" at bounding box center [856, 197] width 31 height 11
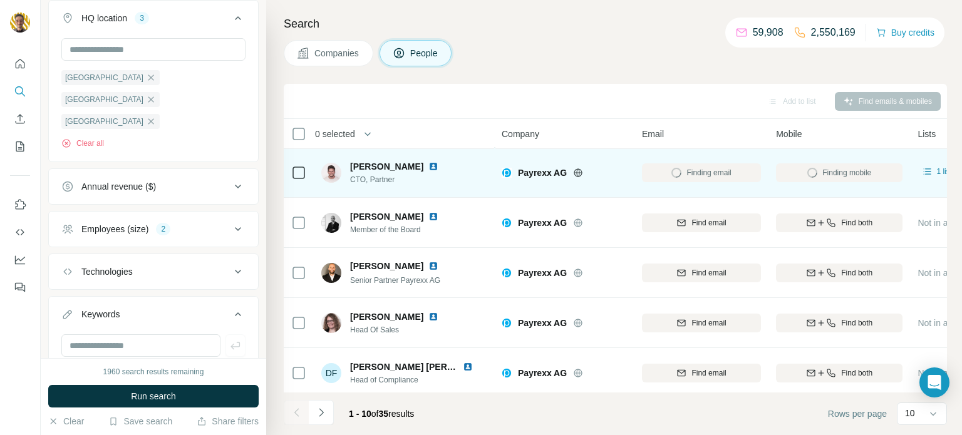
scroll to position [145, 0]
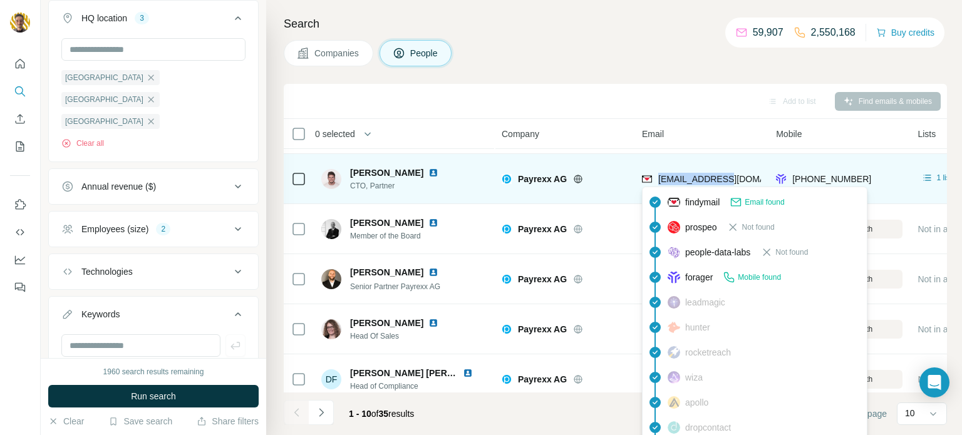
drag, startPoint x: 742, startPoint y: 184, endPoint x: 662, endPoint y: 178, distance: 80.4
click at [662, 178] on div "[EMAIL_ADDRESS][DOMAIN_NAME]" at bounding box center [701, 179] width 119 height 34
copy span "[EMAIL_ADDRESS][DOMAIN_NAME]"
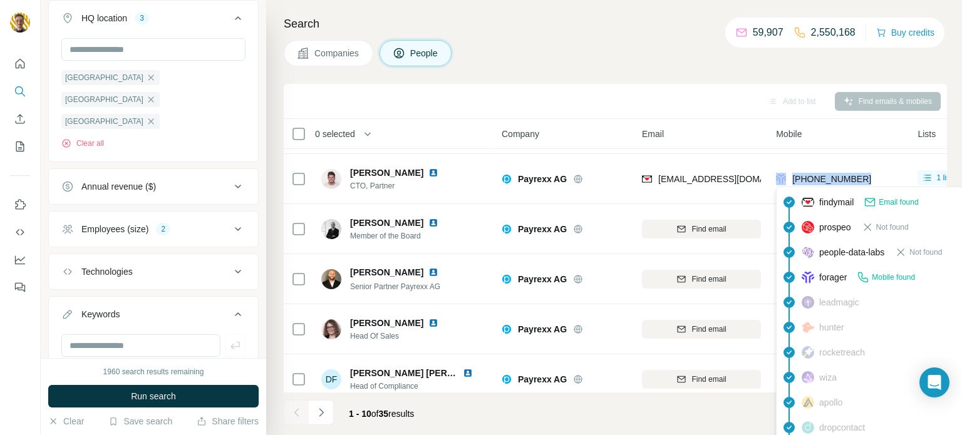
drag, startPoint x: 865, startPoint y: 189, endPoint x: 783, endPoint y: 176, distance: 83.0
click at [783, 176] on div "[PHONE_NUMBER]" at bounding box center [839, 179] width 127 height 34
copy div "[PHONE_NUMBER]"
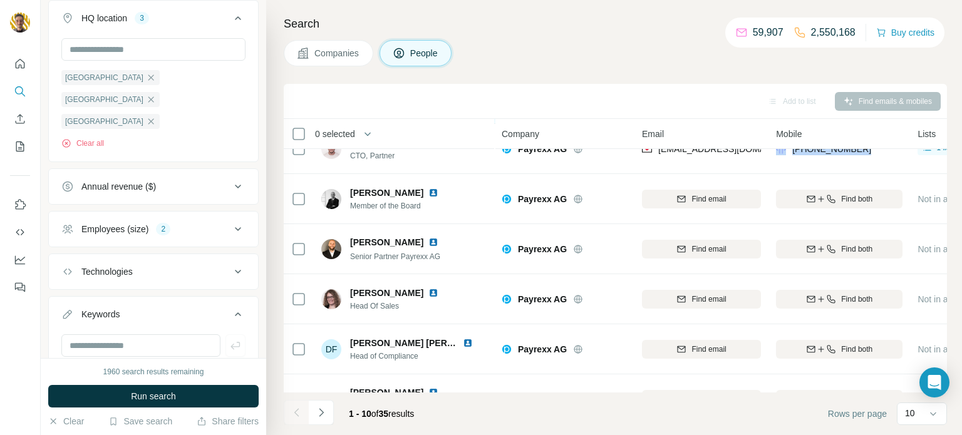
scroll to position [0, 0]
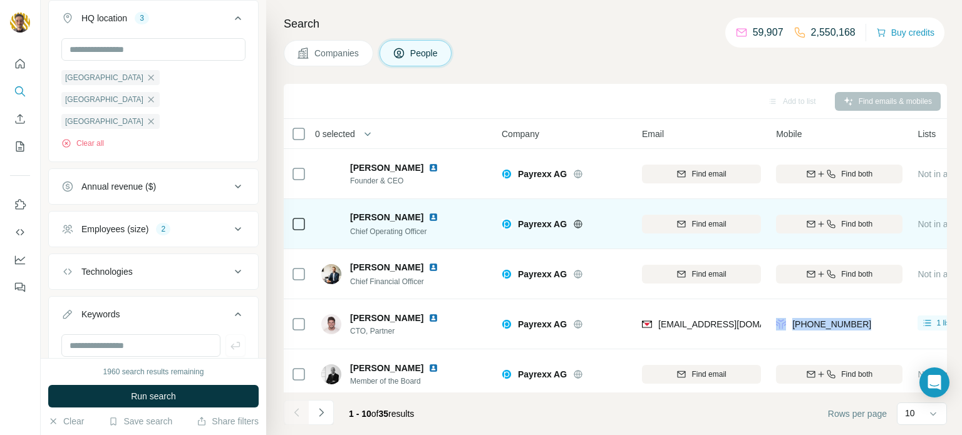
copy div "[PHONE_NUMBER]"
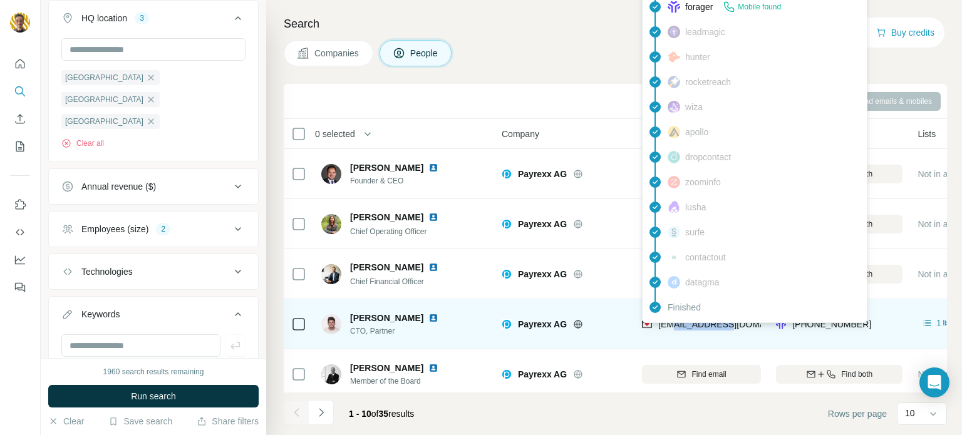
drag, startPoint x: 735, startPoint y: 327, endPoint x: 679, endPoint y: 326, distance: 55.8
click at [679, 326] on div "[EMAIL_ADDRESS][DOMAIN_NAME]" at bounding box center [701, 324] width 119 height 34
copy span "[DOMAIN_NAME]"
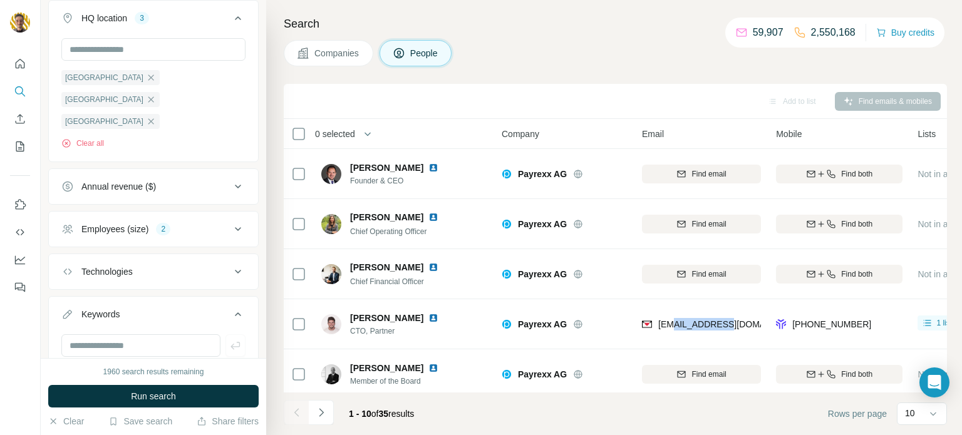
click at [338, 60] on button "Companies" at bounding box center [329, 53] width 90 height 26
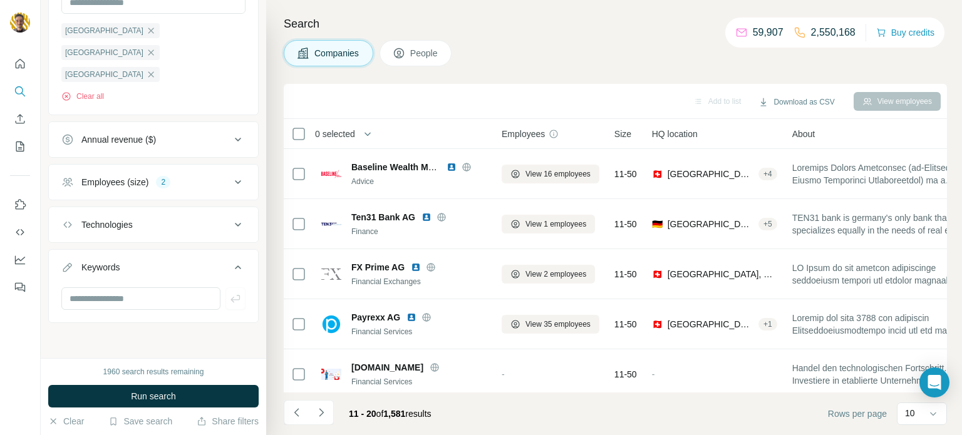
scroll to position [356, 0]
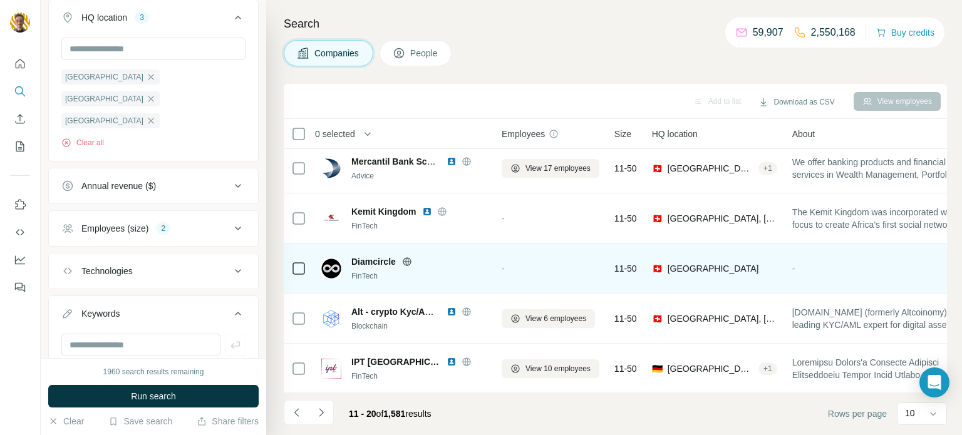
scroll to position [257, 0]
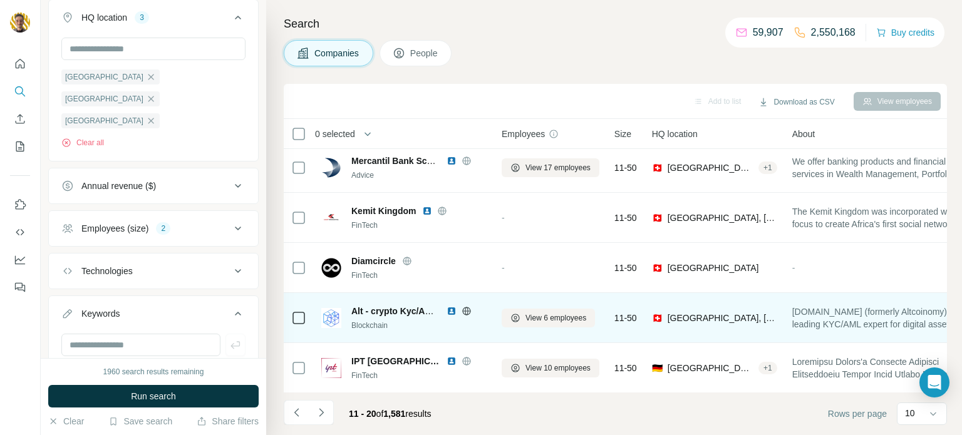
click at [467, 306] on icon at bounding box center [467, 311] width 10 height 10
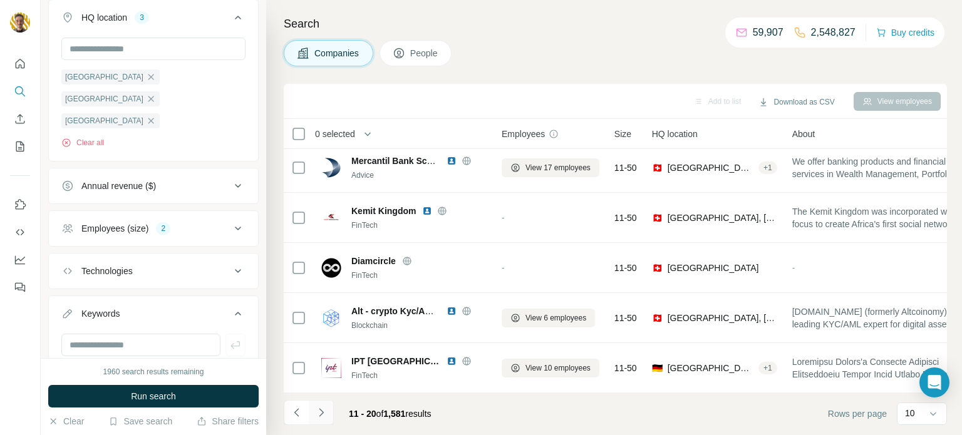
click at [326, 412] on icon "Navigate to next page" at bounding box center [321, 413] width 13 height 13
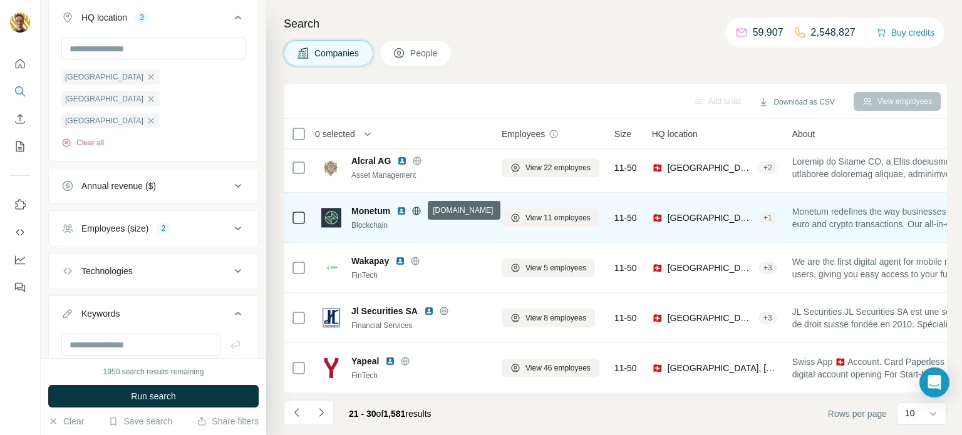
click at [417, 209] on icon at bounding box center [416, 211] width 3 height 8
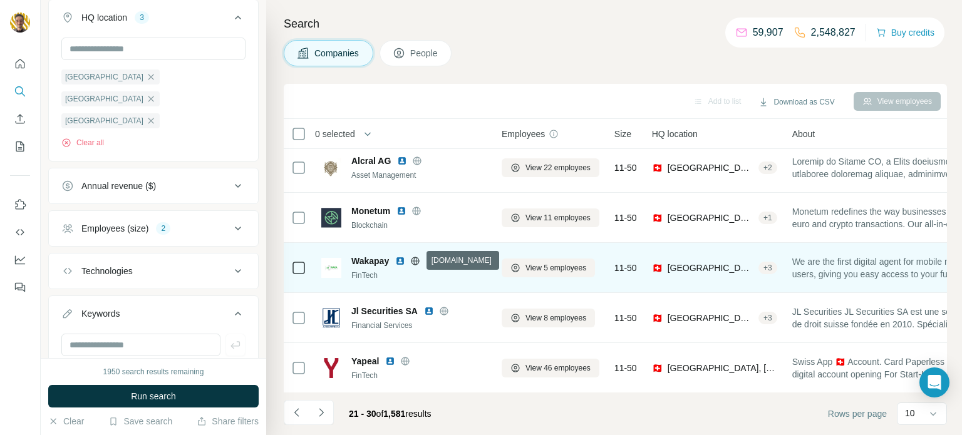
click at [417, 261] on icon at bounding box center [415, 261] width 3 height 8
click at [551, 268] on span "View 5 employees" at bounding box center [556, 267] width 61 height 11
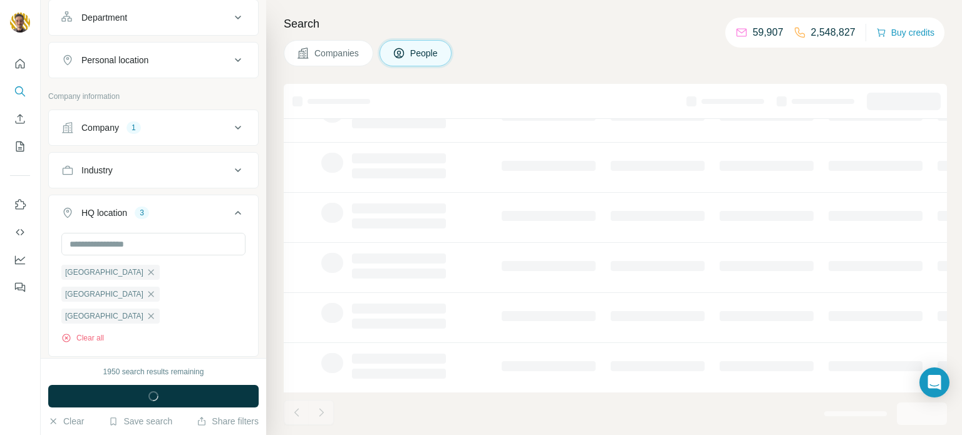
scroll to position [551, 0]
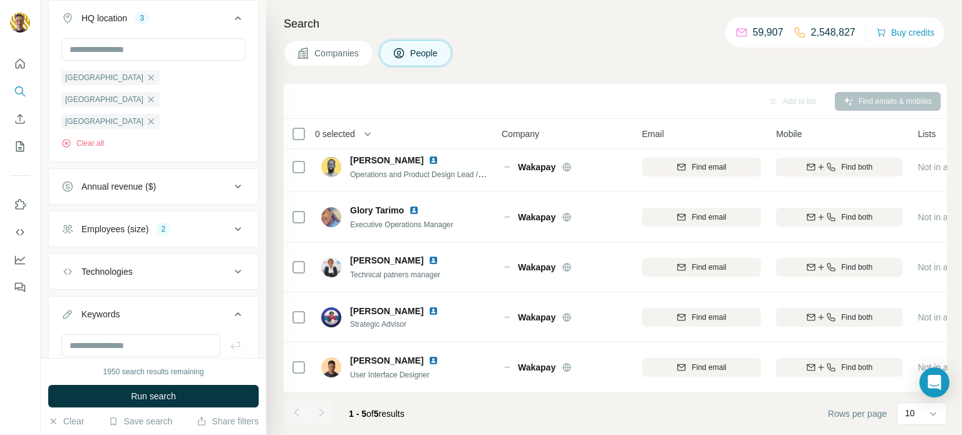
scroll to position [6, 0]
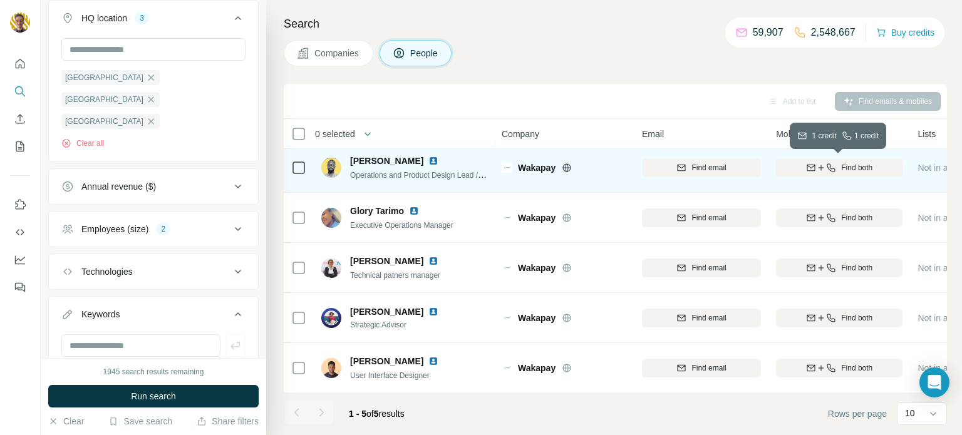
click at [851, 171] on span "Find both" at bounding box center [856, 167] width 31 height 11
click at [324, 65] on button "Companies" at bounding box center [329, 53] width 90 height 26
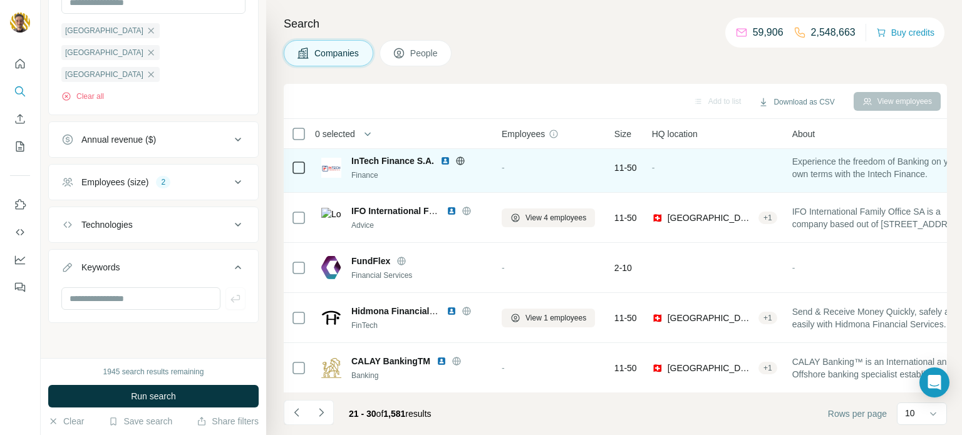
scroll to position [356, 0]
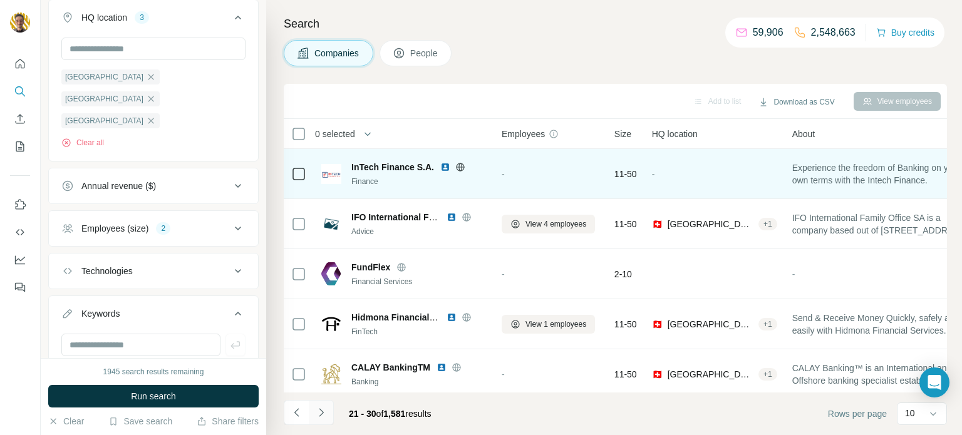
click at [322, 405] on button "Navigate to next page" at bounding box center [321, 412] width 25 height 25
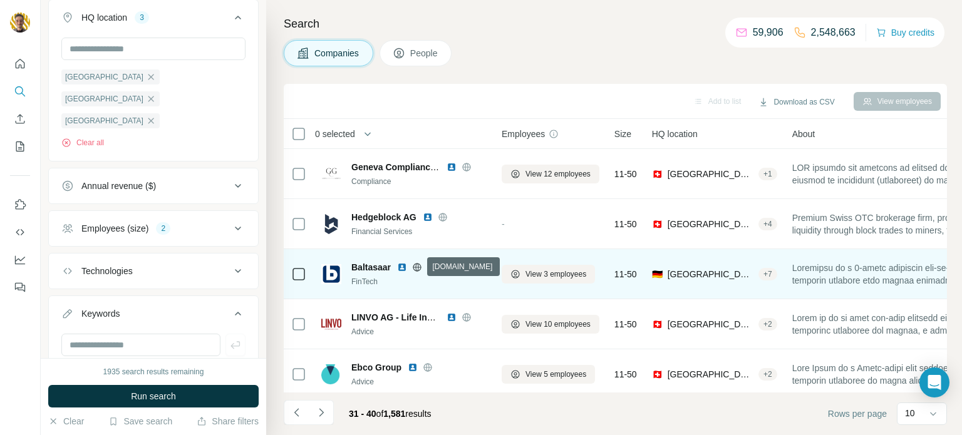
click at [414, 268] on icon at bounding box center [417, 267] width 10 height 10
click at [533, 278] on span "View 3 employees" at bounding box center [556, 274] width 61 height 11
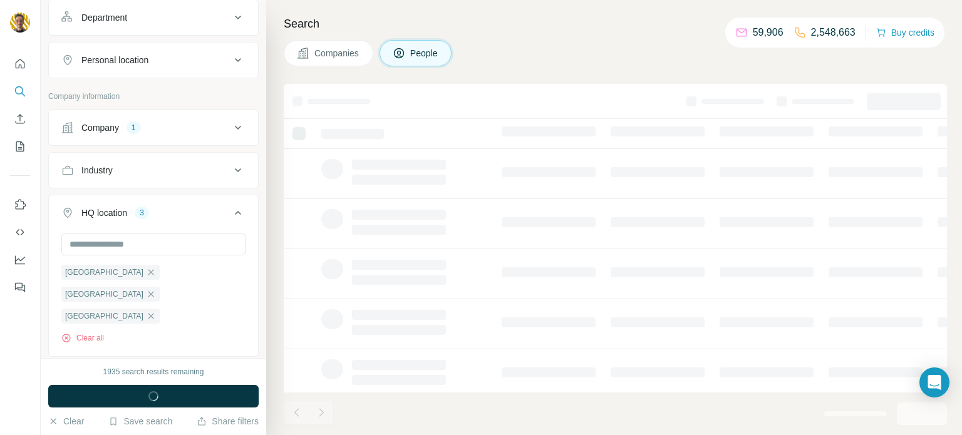
scroll to position [551, 0]
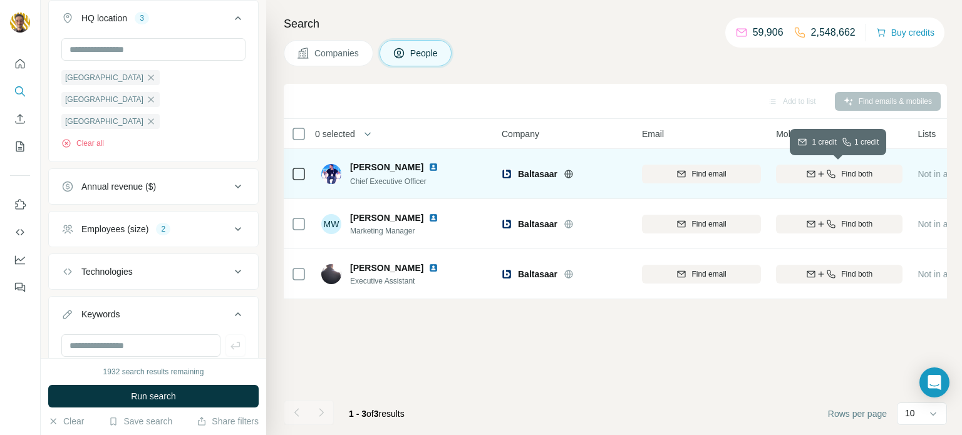
click at [869, 170] on span "Find both" at bounding box center [856, 174] width 31 height 11
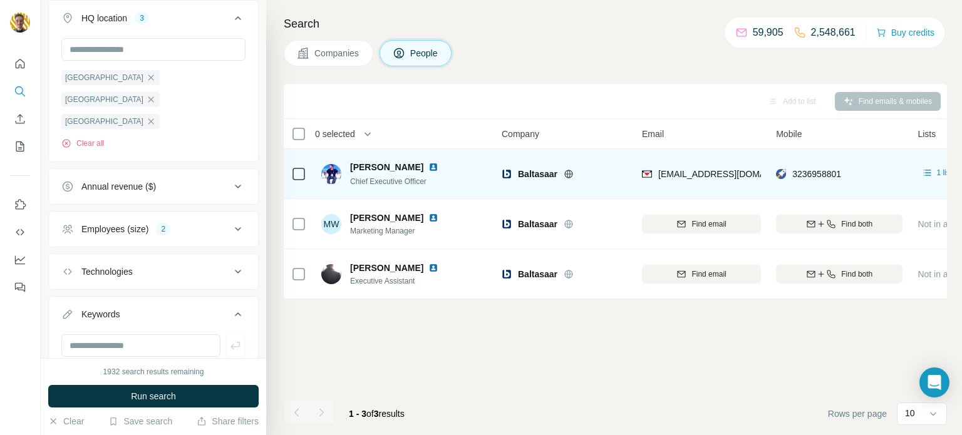
click at [327, 54] on span "Companies" at bounding box center [337, 53] width 46 height 13
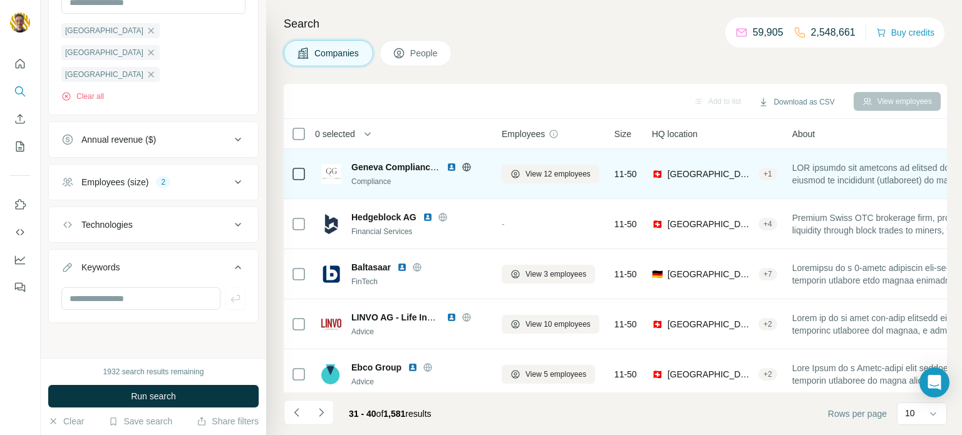
scroll to position [356, 0]
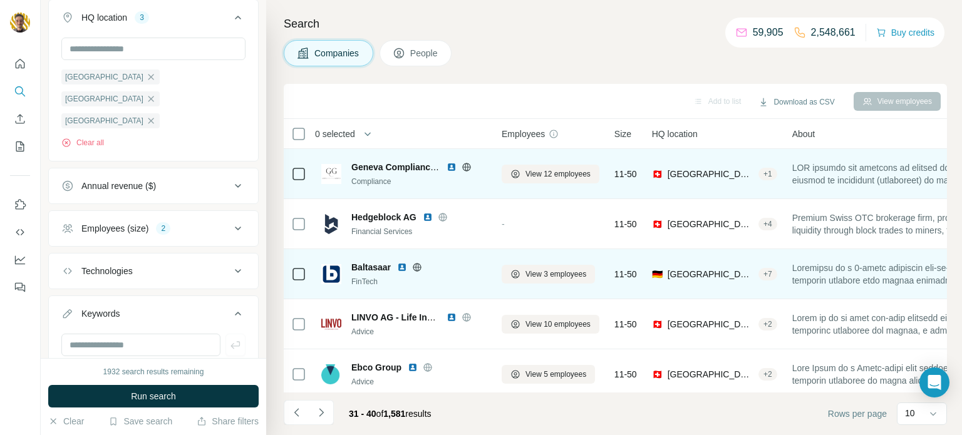
click at [402, 267] on img at bounding box center [402, 267] width 10 height 10
click at [529, 277] on span "View 3 employees" at bounding box center [556, 274] width 61 height 11
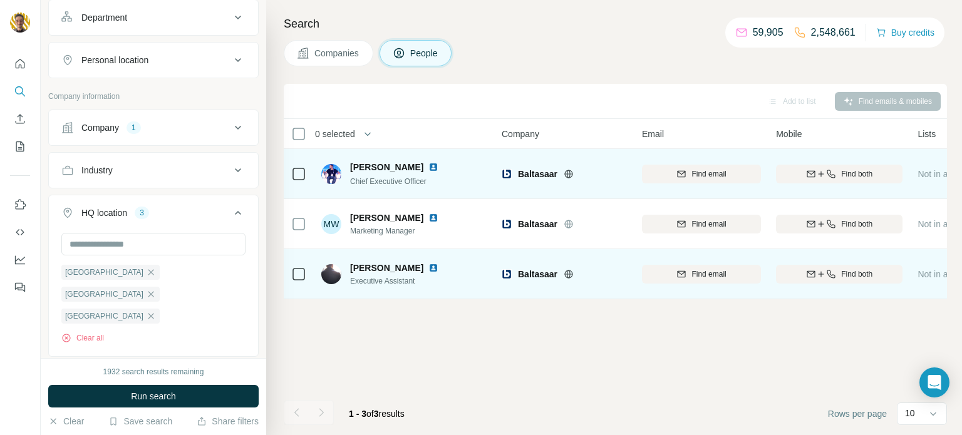
scroll to position [551, 0]
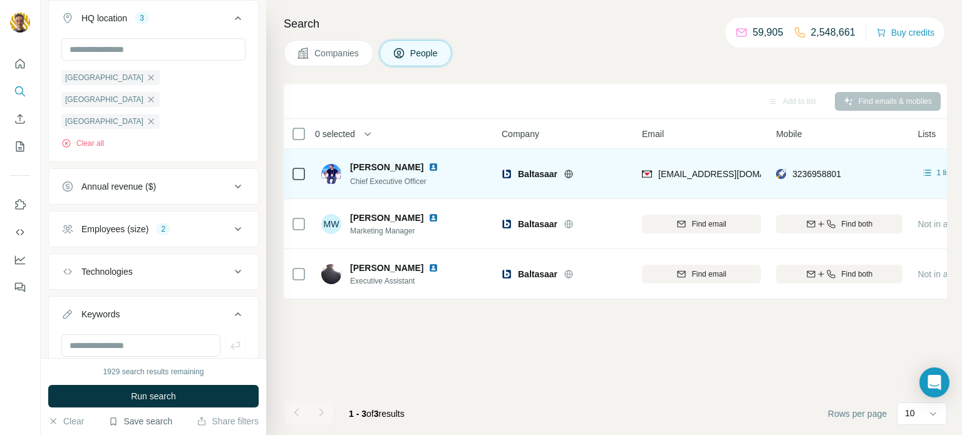
click at [137, 423] on button "Save search" at bounding box center [140, 421] width 64 height 13
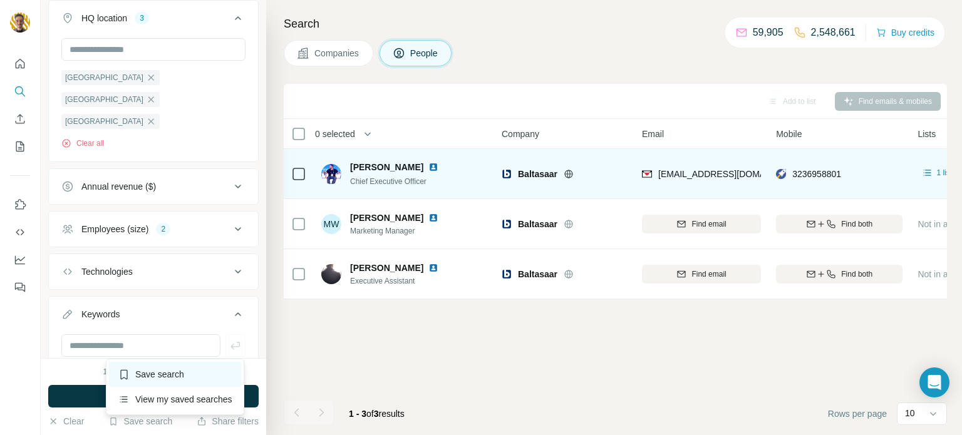
click at [199, 373] on div "Save search" at bounding box center [175, 374] width 132 height 25
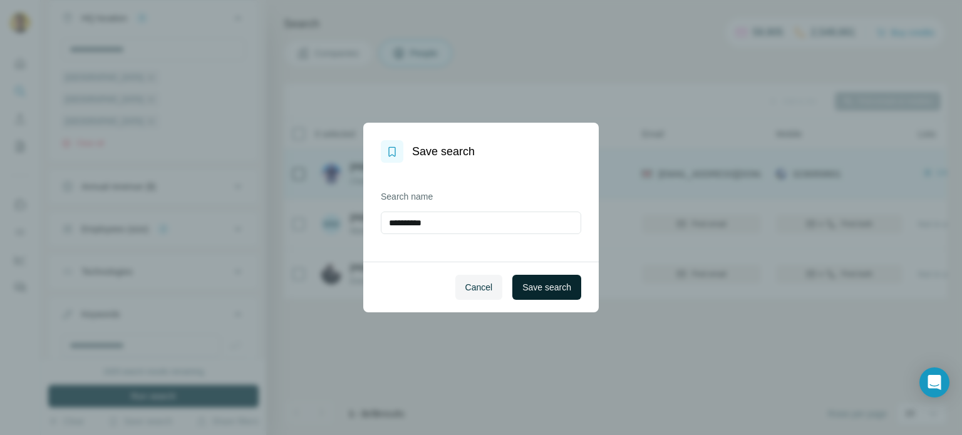
click at [544, 288] on span "Save search" at bounding box center [546, 287] width 49 height 13
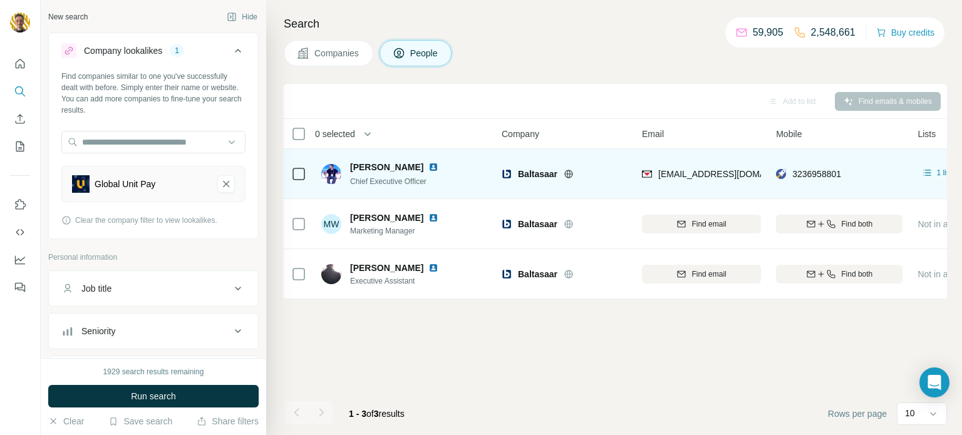
click at [73, 18] on div "New search" at bounding box center [67, 16] width 39 height 11
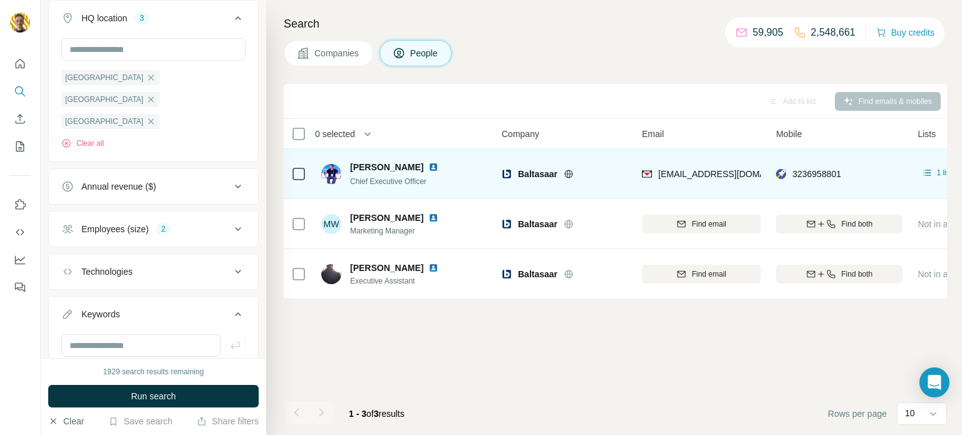
click at [69, 418] on button "Clear" at bounding box center [66, 421] width 36 height 13
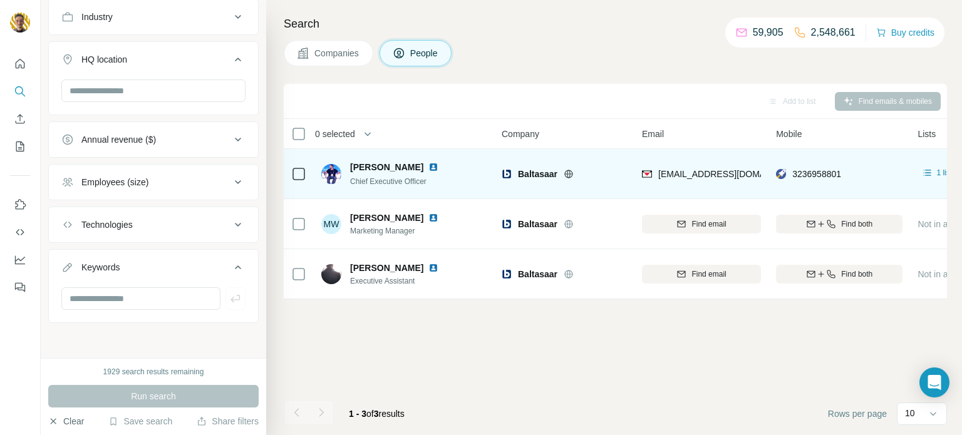
scroll to position [434, 0]
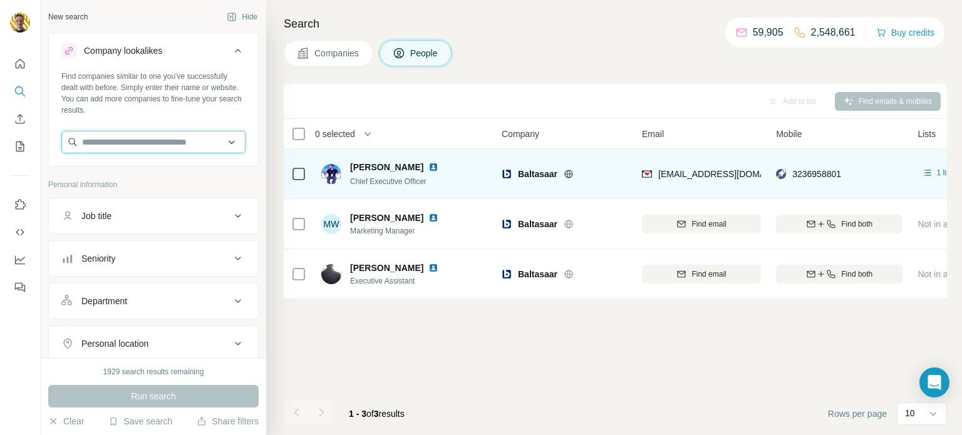
click at [180, 140] on input "text" at bounding box center [153, 142] width 184 height 23
paste input "**********"
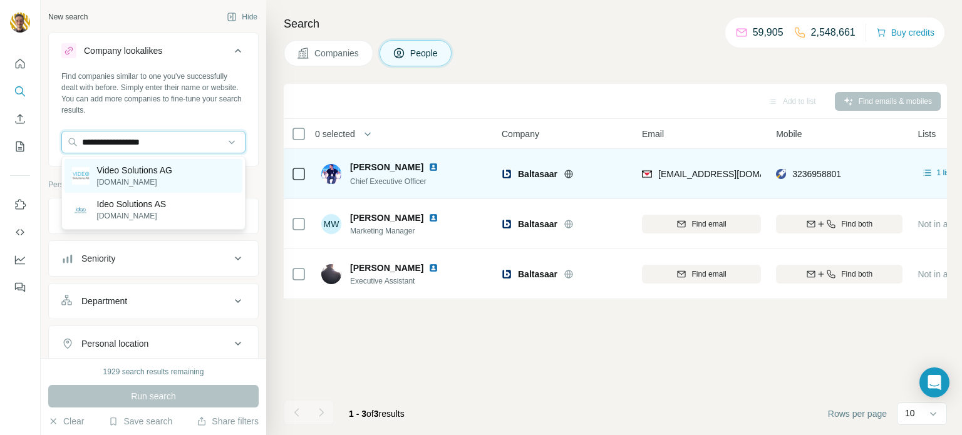
type input "**********"
click at [145, 170] on p "Video Solutions AG" at bounding box center [134, 170] width 75 height 13
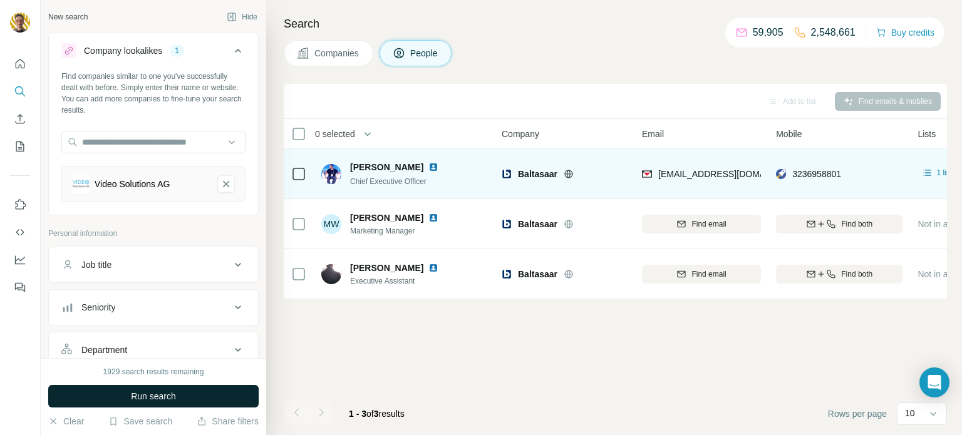
click at [178, 400] on button "Run search" at bounding box center [153, 396] width 210 height 23
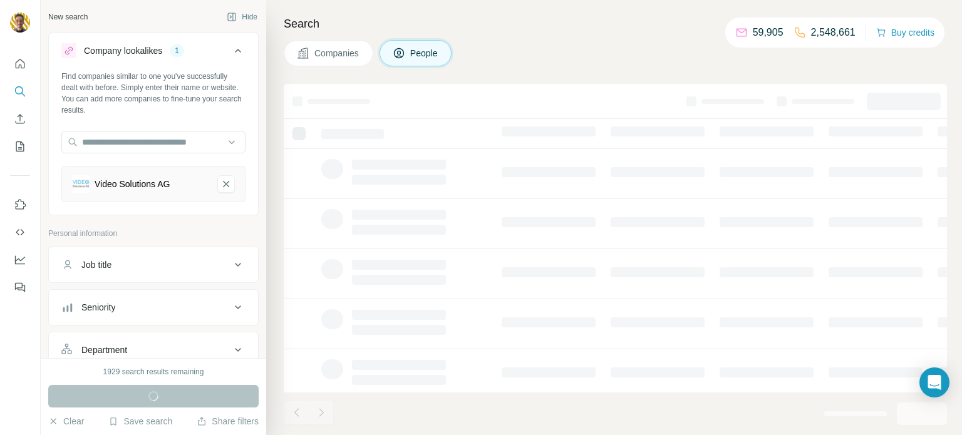
click at [238, 53] on icon at bounding box center [238, 50] width 15 height 15
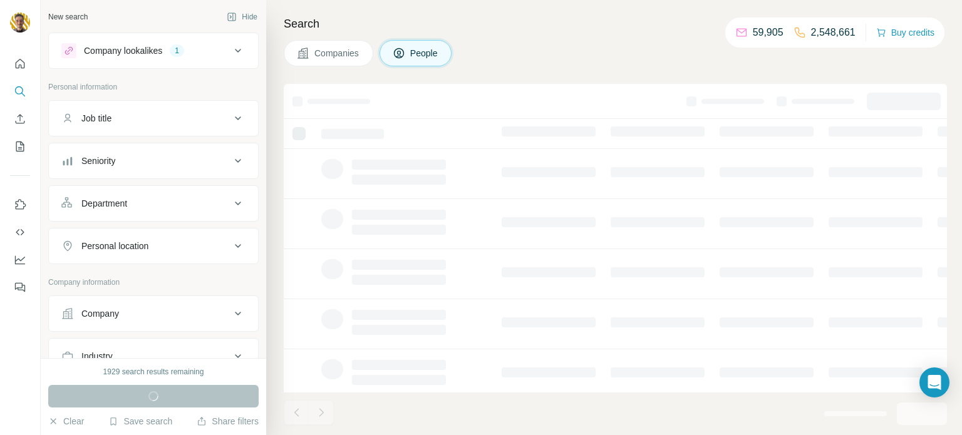
click at [238, 53] on icon at bounding box center [238, 50] width 15 height 15
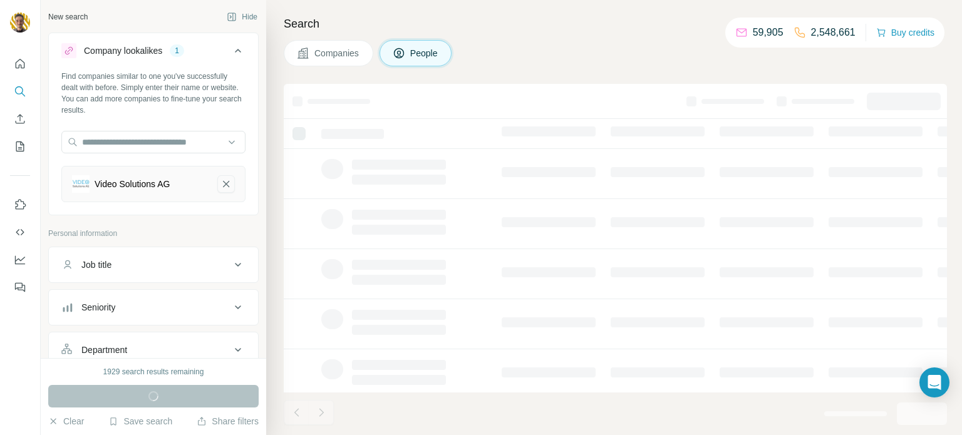
click at [229, 185] on icon "Video Solutions AG-remove-button" at bounding box center [226, 184] width 11 height 13
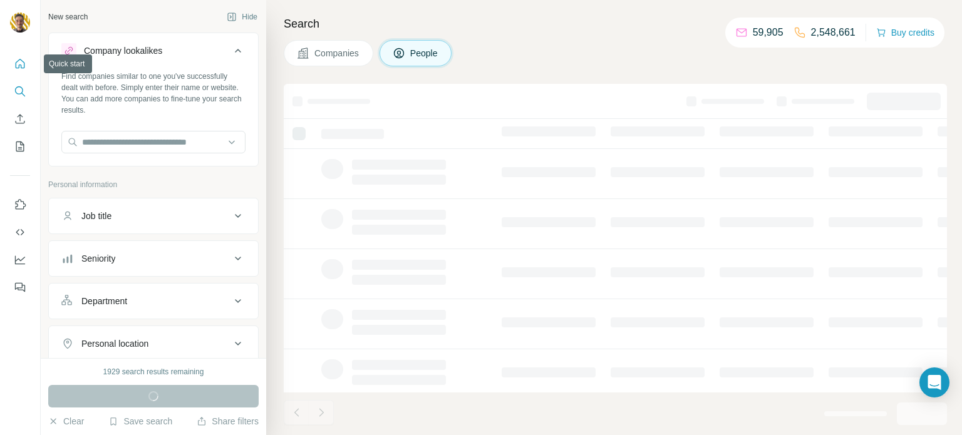
click at [19, 70] on button "Quick start" at bounding box center [20, 64] width 20 height 23
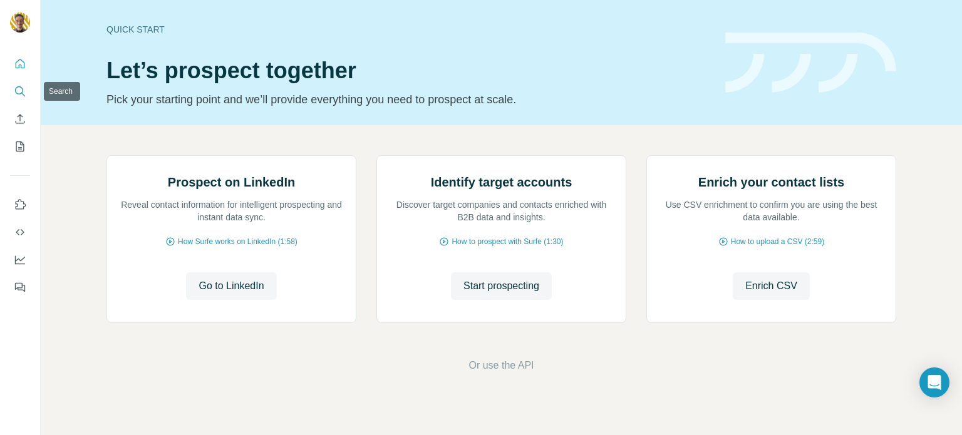
click at [14, 86] on icon "Search" at bounding box center [20, 91] width 13 height 13
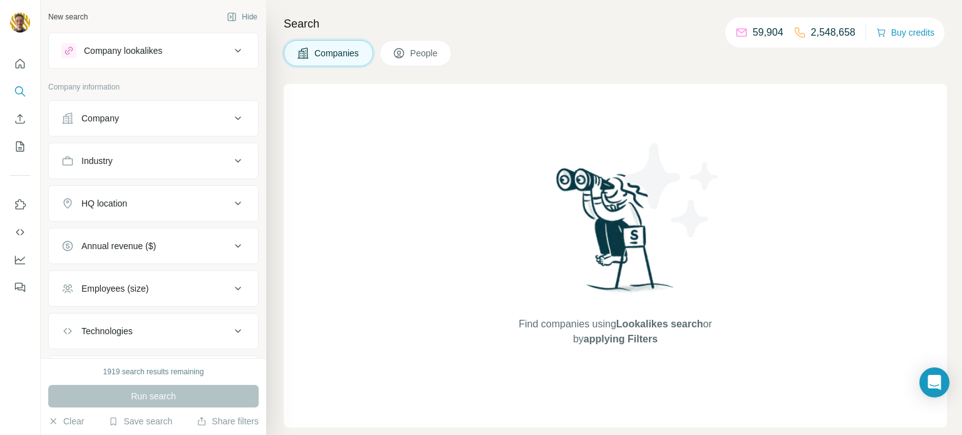
click at [165, 122] on div "Company" at bounding box center [145, 118] width 169 height 13
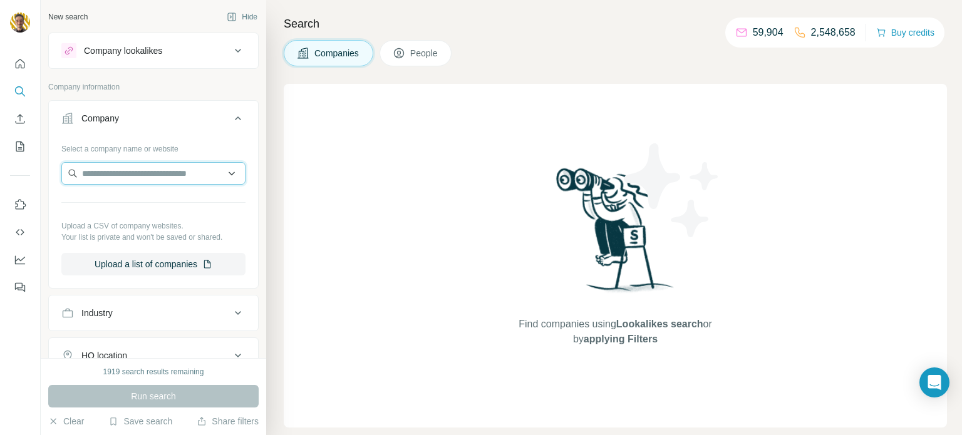
click at [128, 178] on input "text" at bounding box center [153, 173] width 184 height 23
paste input "**********"
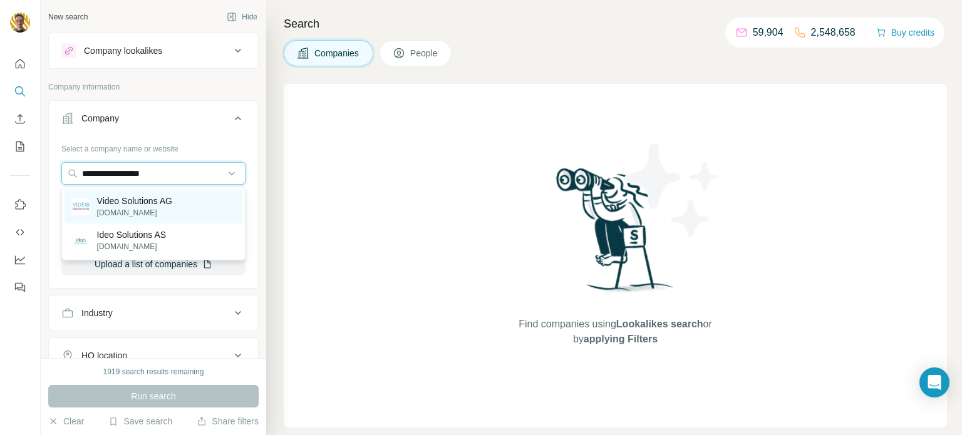
type input "**********"
click at [118, 197] on p "Video Solutions AG" at bounding box center [134, 201] width 75 height 13
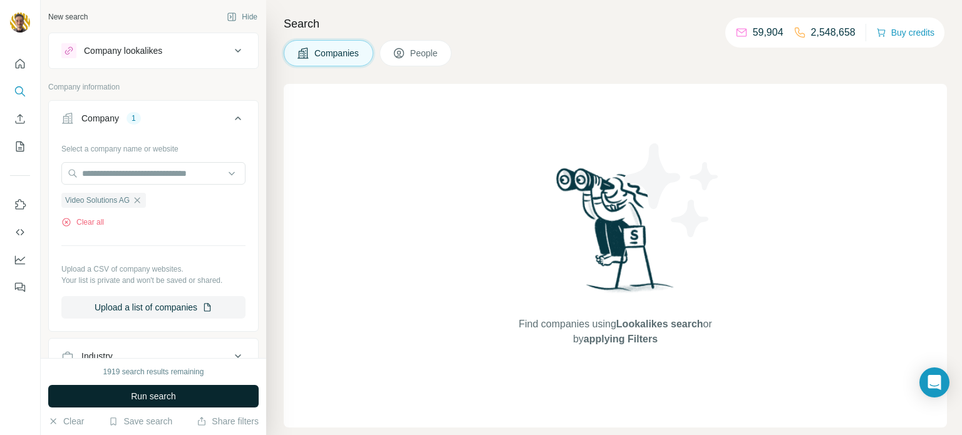
click at [179, 387] on button "Run search" at bounding box center [153, 396] width 210 height 23
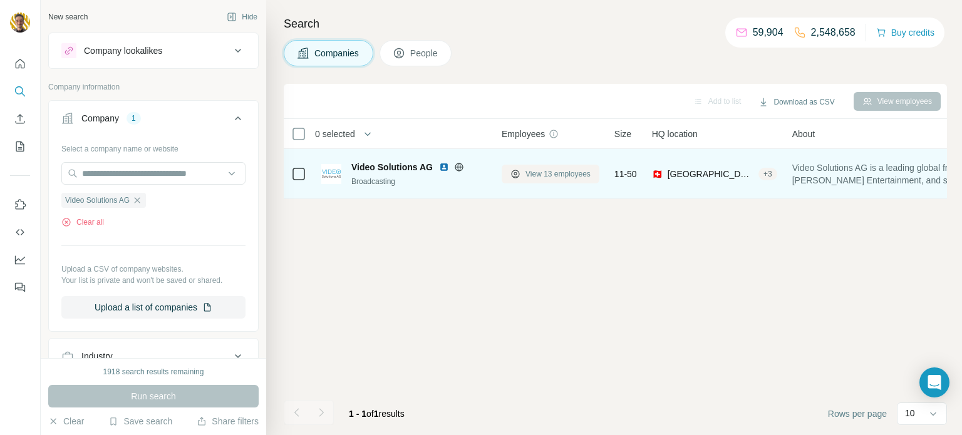
click at [578, 177] on span "View 13 employees" at bounding box center [558, 174] width 65 height 11
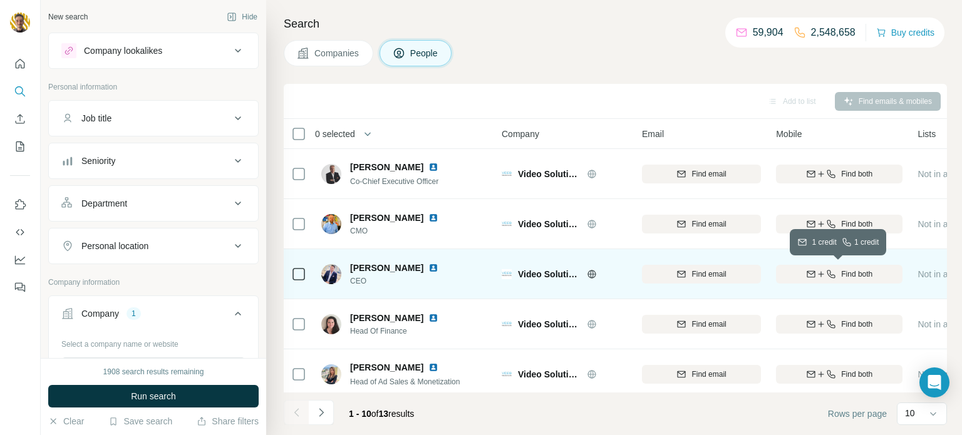
click at [828, 277] on icon "button" at bounding box center [831, 274] width 10 height 10
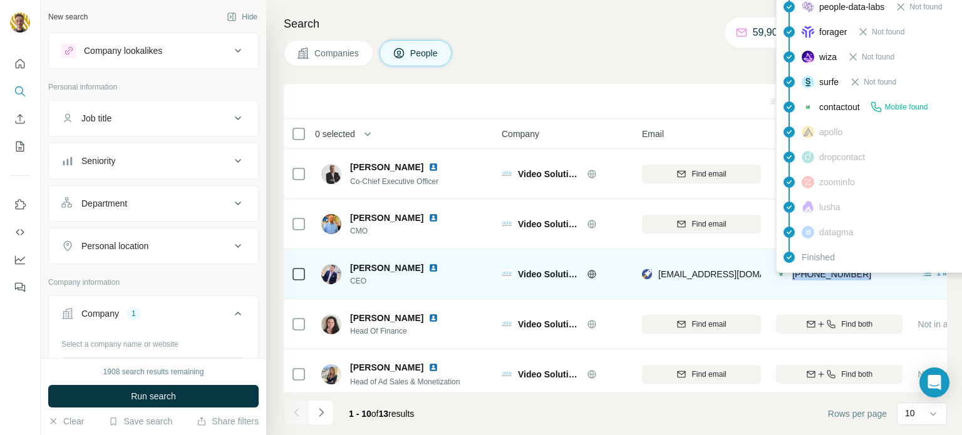
drag, startPoint x: 860, startPoint y: 282, endPoint x: 792, endPoint y: 279, distance: 67.7
click at [792, 279] on div "+41797855289" at bounding box center [823, 275] width 95 height 15
copy span "+41797855289"
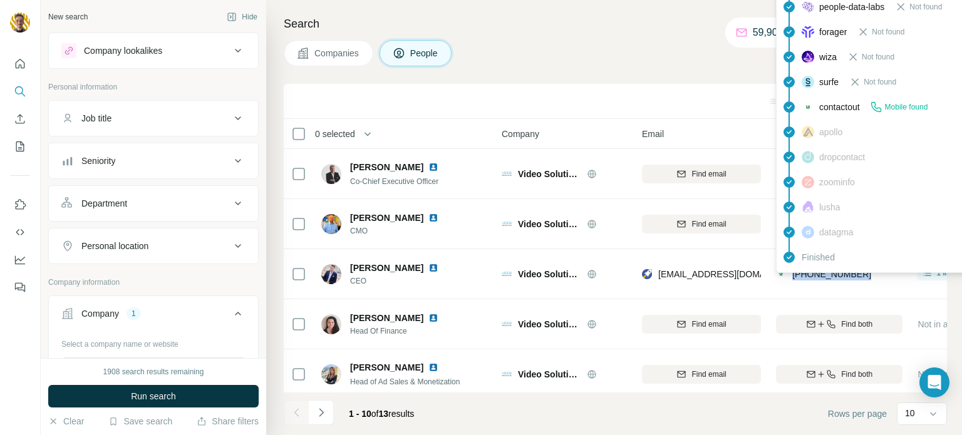
click at [157, 316] on div "Company 1" at bounding box center [145, 314] width 169 height 13
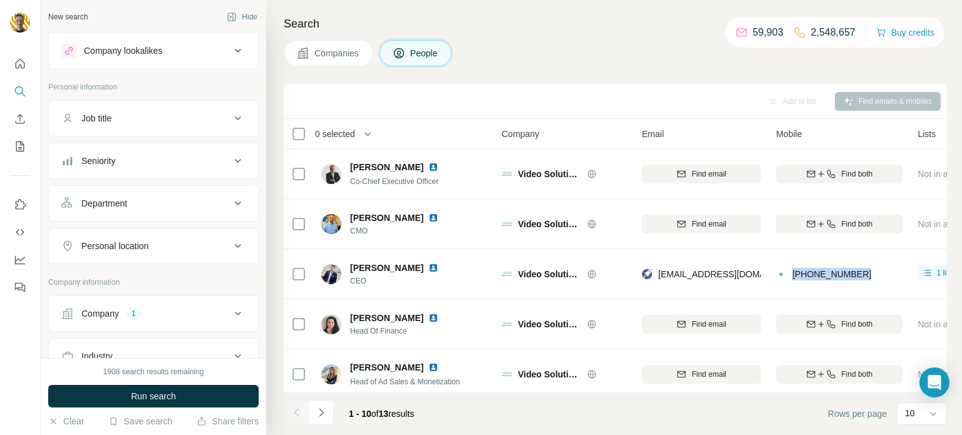
click at [157, 316] on div "Company 1" at bounding box center [145, 314] width 169 height 13
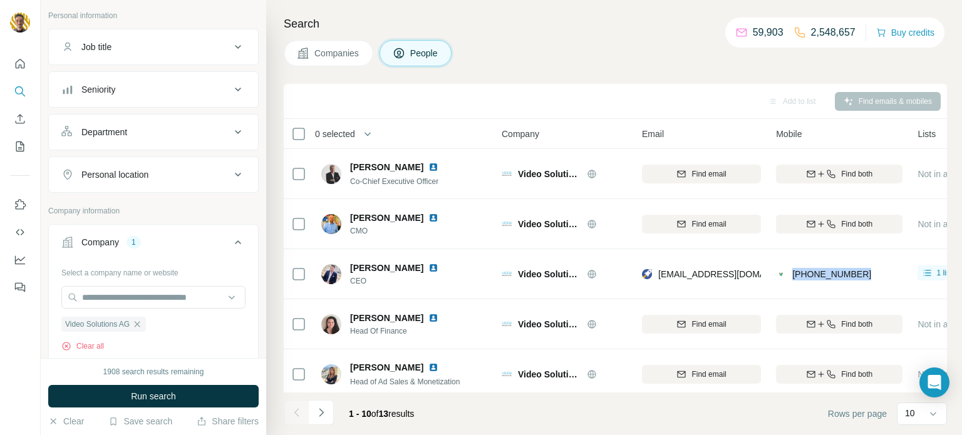
scroll to position [75, 0]
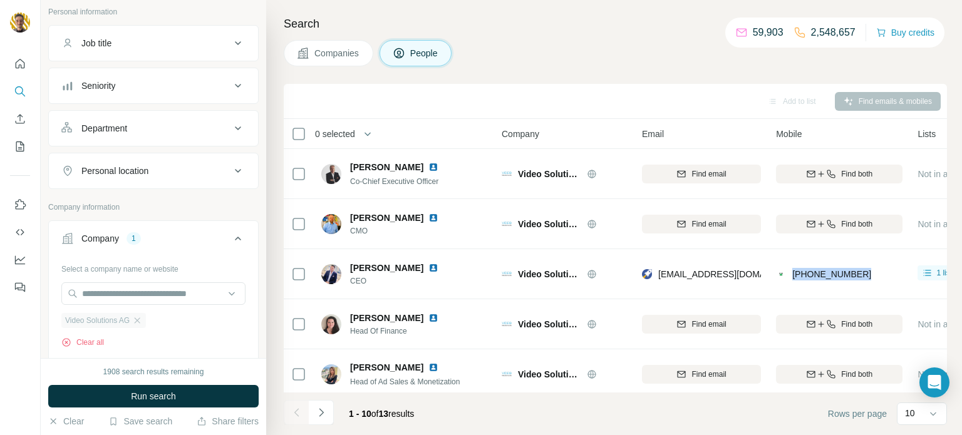
click at [130, 320] on span "Video Solutions AG" at bounding box center [97, 320] width 65 height 11
click at [138, 317] on icon "button" at bounding box center [137, 321] width 10 height 10
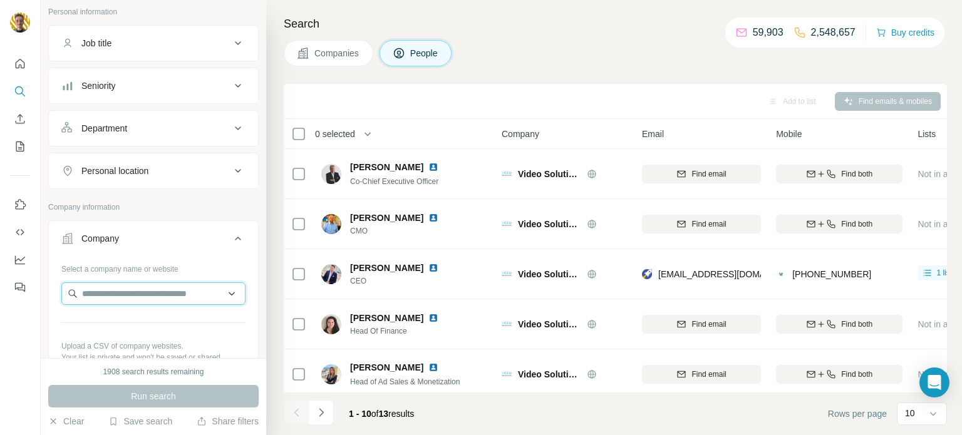
click at [151, 298] on input "text" at bounding box center [153, 294] width 184 height 23
paste input "**********"
paste input "text"
type input "**********"
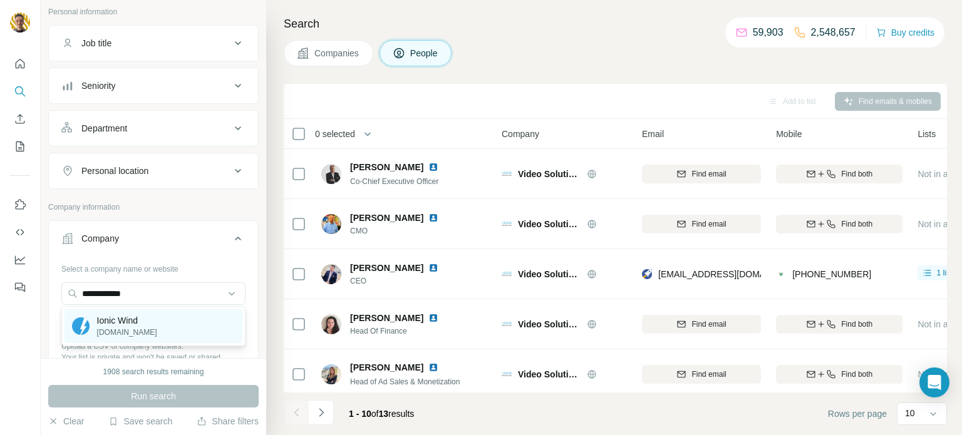
click at [127, 341] on div "Ionic Wind ionicwind.ch" at bounding box center [154, 326] width 178 height 34
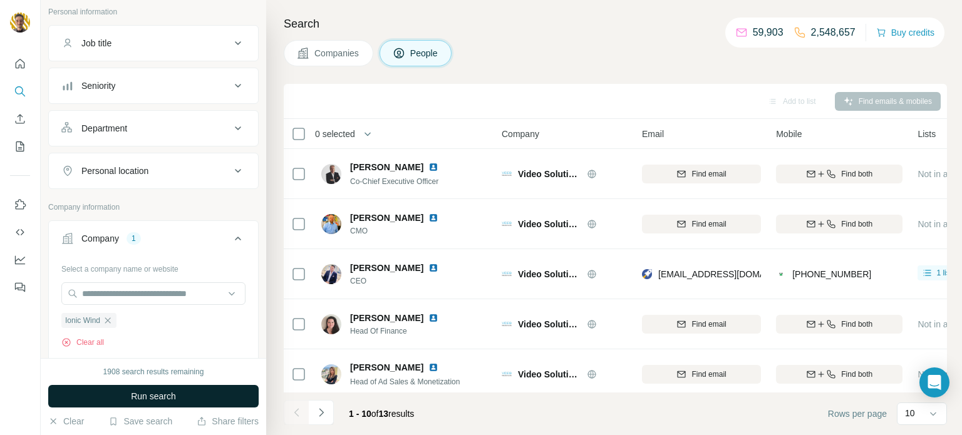
click at [140, 398] on span "Run search" at bounding box center [153, 396] width 45 height 13
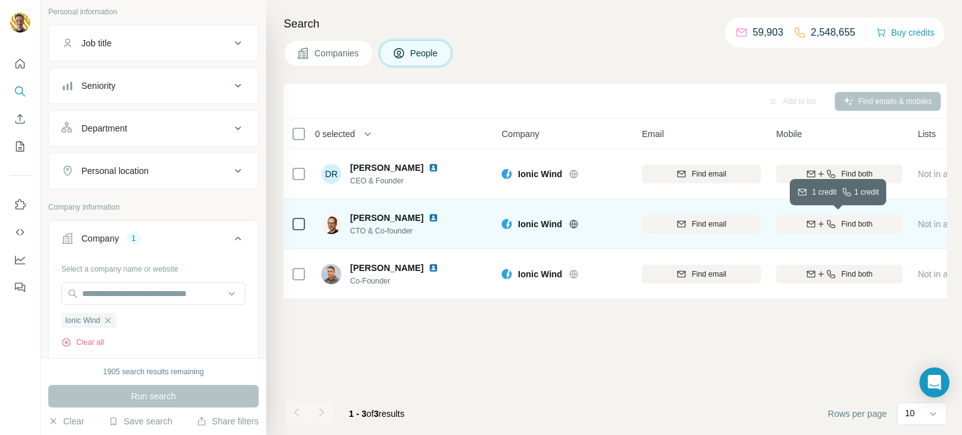
click at [842, 221] on span "Find both" at bounding box center [856, 224] width 31 height 11
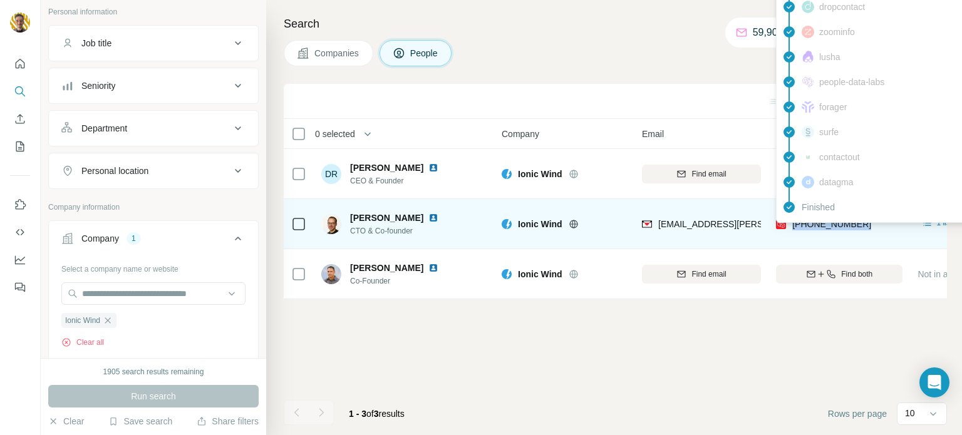
drag, startPoint x: 863, startPoint y: 229, endPoint x: 794, endPoint y: 226, distance: 69.6
click at [794, 226] on div "+41774461859" at bounding box center [839, 224] width 127 height 34
copy span "+41774461859"
